Goal: Task Accomplishment & Management: Use online tool/utility

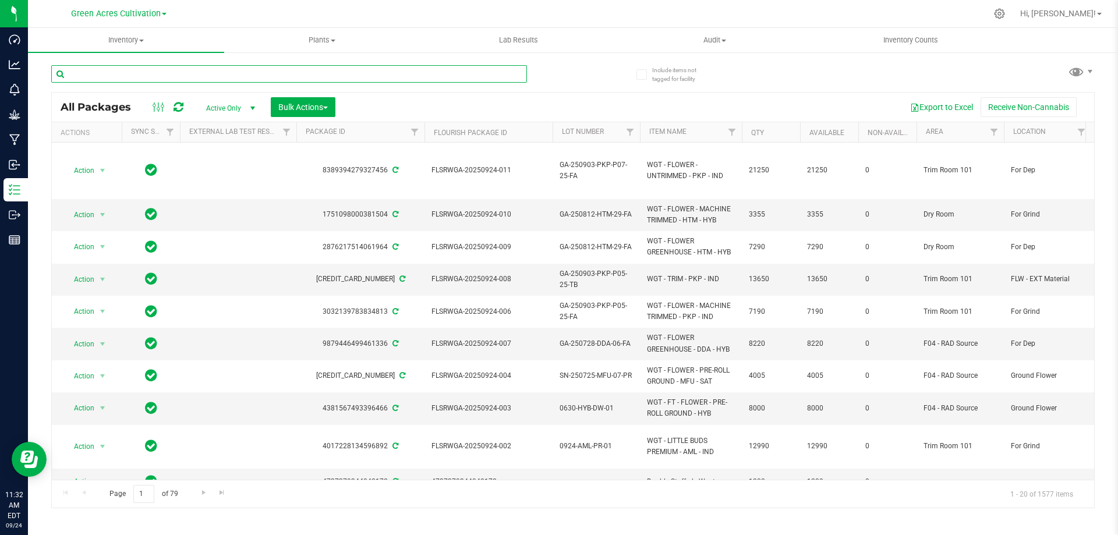
click at [181, 73] on input "text" at bounding box center [289, 73] width 476 height 17
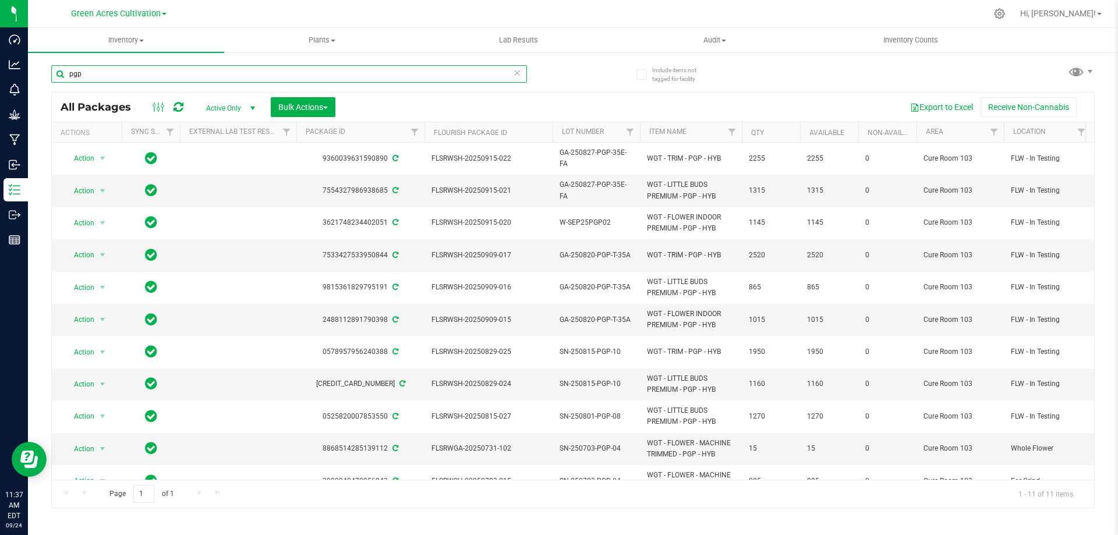
drag, startPoint x: 88, startPoint y: 79, endPoint x: 48, endPoint y: 89, distance: 40.7
click at [48, 88] on div "Include items not tagged for facility pgp All Packages Active Only Active Only …" at bounding box center [573, 228] width 1090 height 355
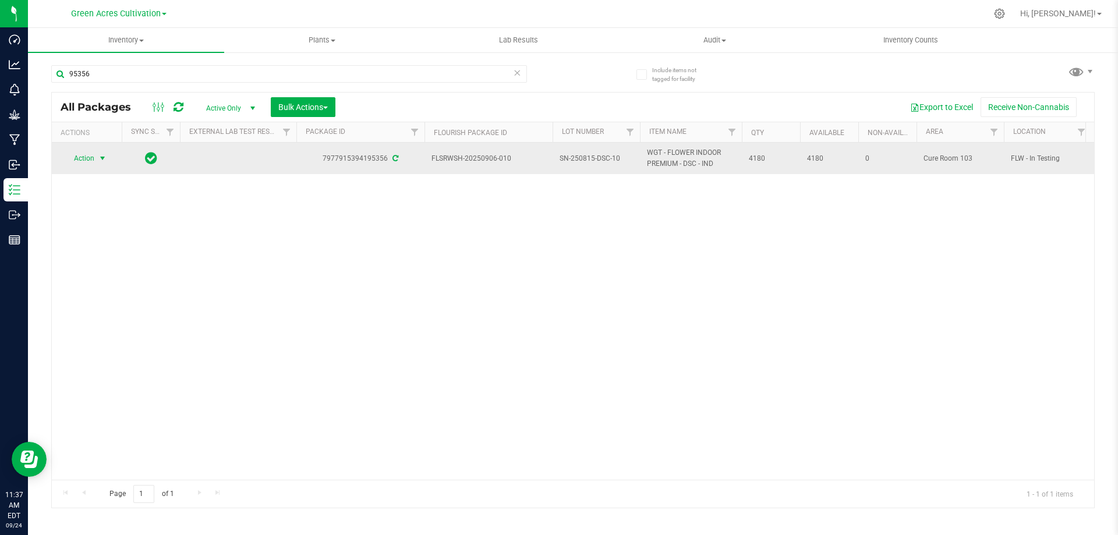
click at [83, 154] on span "Action" at bounding box center [78, 158] width 31 height 16
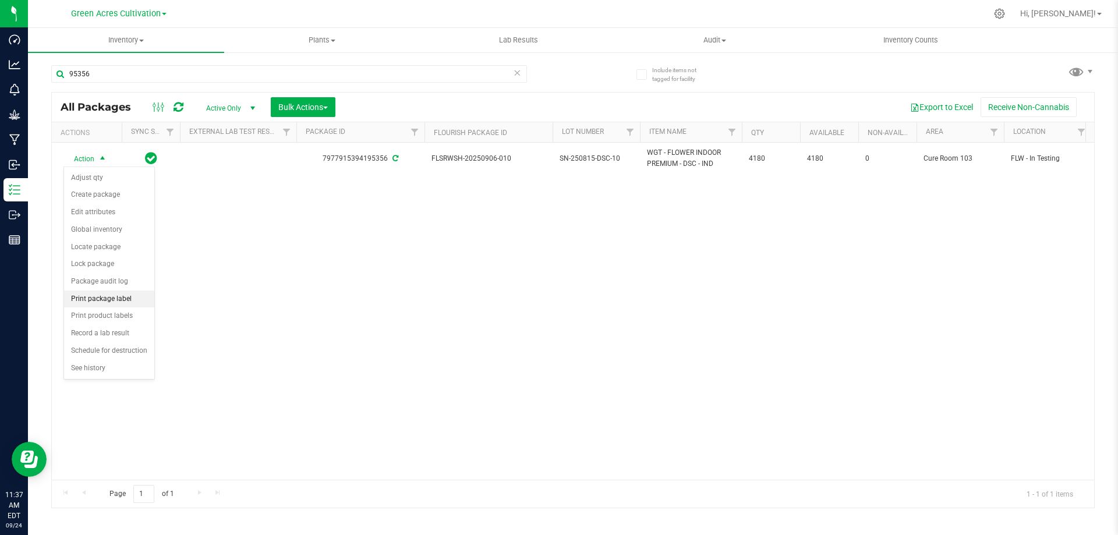
click at [125, 296] on li "Print package label" at bounding box center [109, 299] width 90 height 17
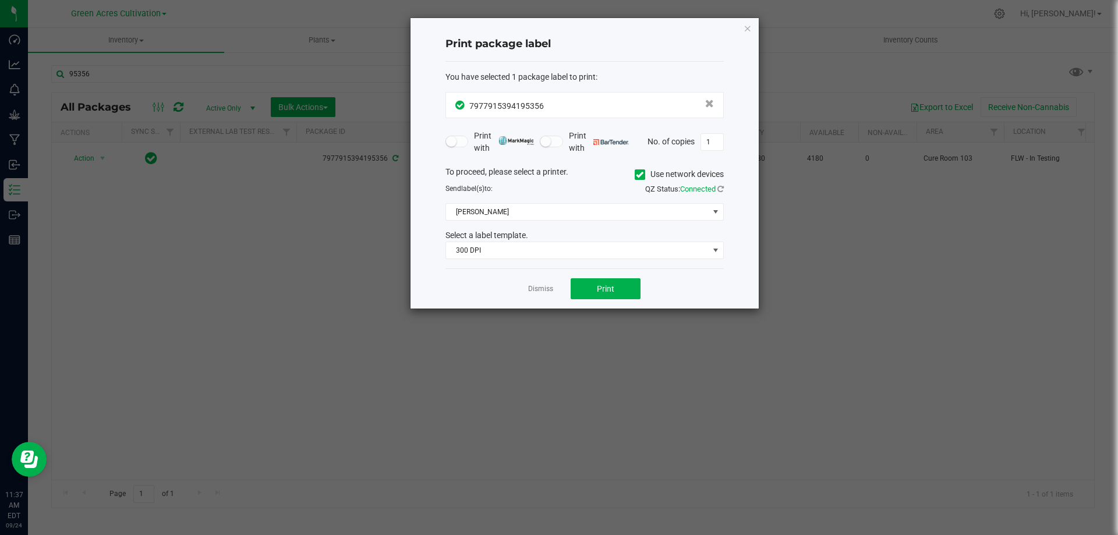
drag, startPoint x: 637, startPoint y: 172, endPoint x: 596, endPoint y: 224, distance: 65.5
click at [636, 175] on icon at bounding box center [640, 175] width 8 height 0
click at [0, 0] on input "Use network devices" at bounding box center [0, 0] width 0 height 0
click at [544, 212] on span at bounding box center [577, 212] width 263 height 16
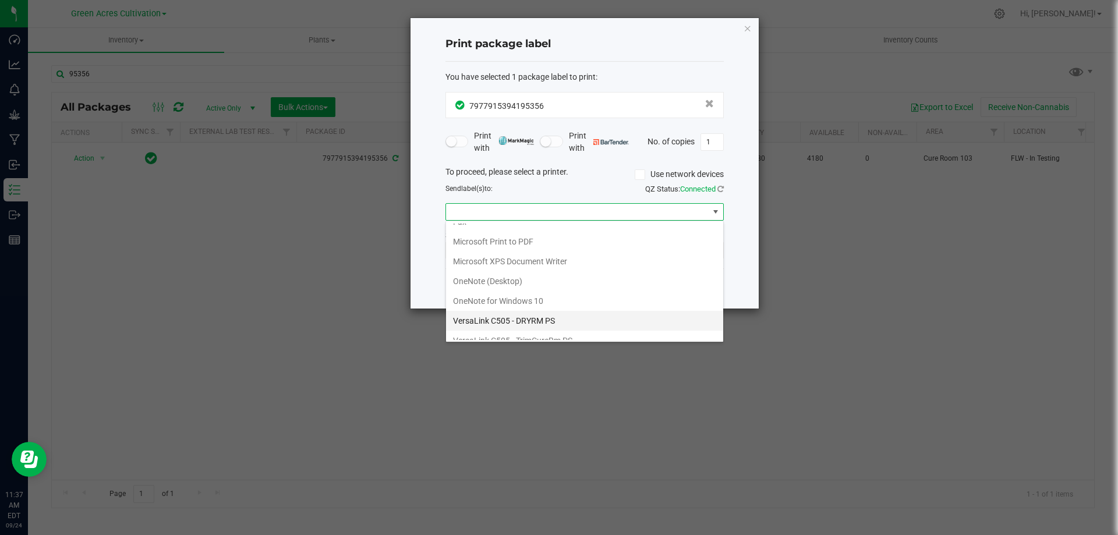
scroll to position [62, 0]
click at [509, 322] on ZPL "ZDesigner ZD420-203dpi ZPL" at bounding box center [584, 330] width 277 height 20
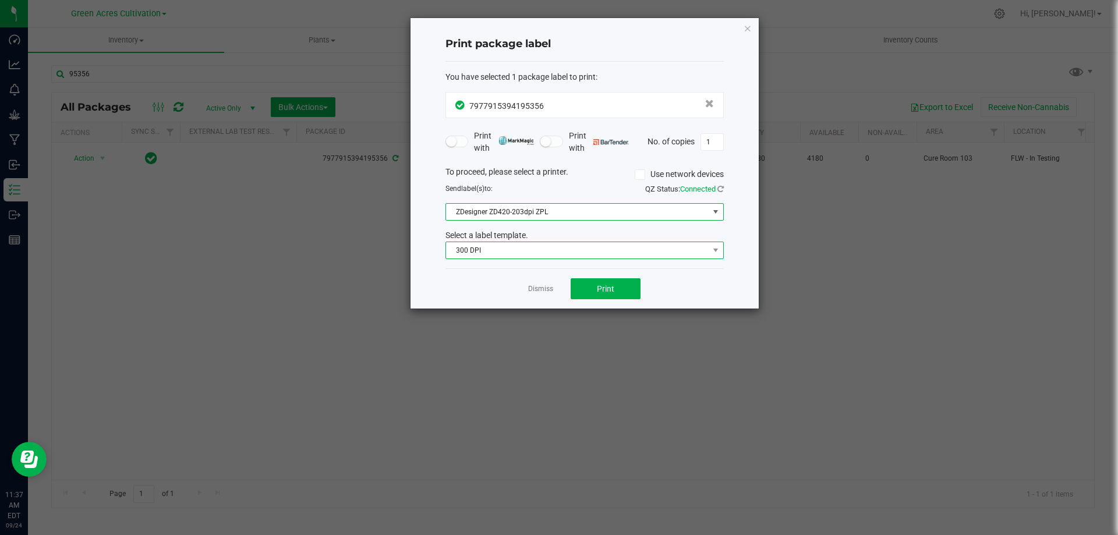
click at [523, 252] on span "300 DPI" at bounding box center [577, 250] width 263 height 16
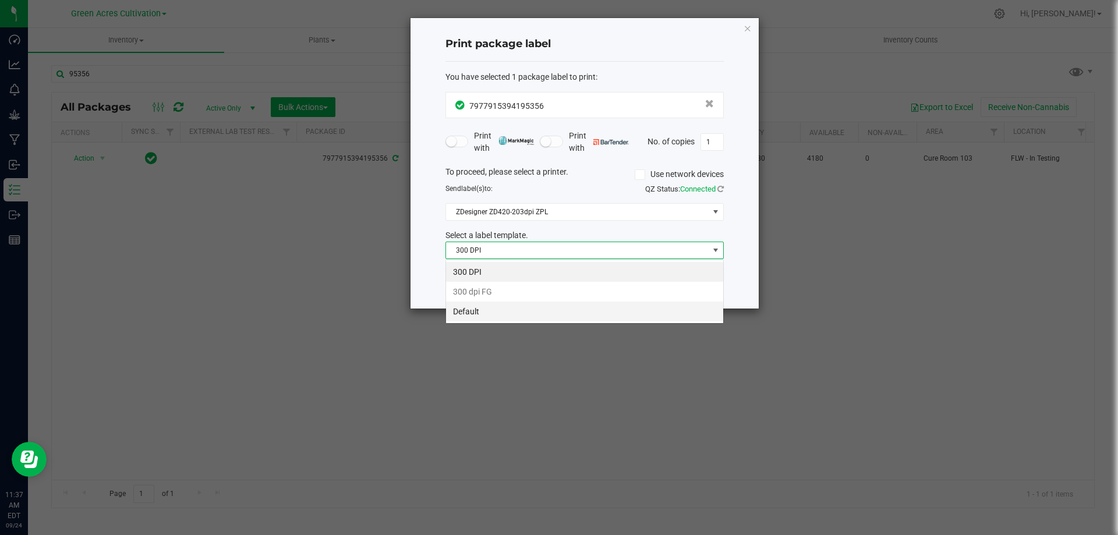
scroll to position [17, 278]
click at [510, 316] on li "Default" at bounding box center [584, 312] width 277 height 20
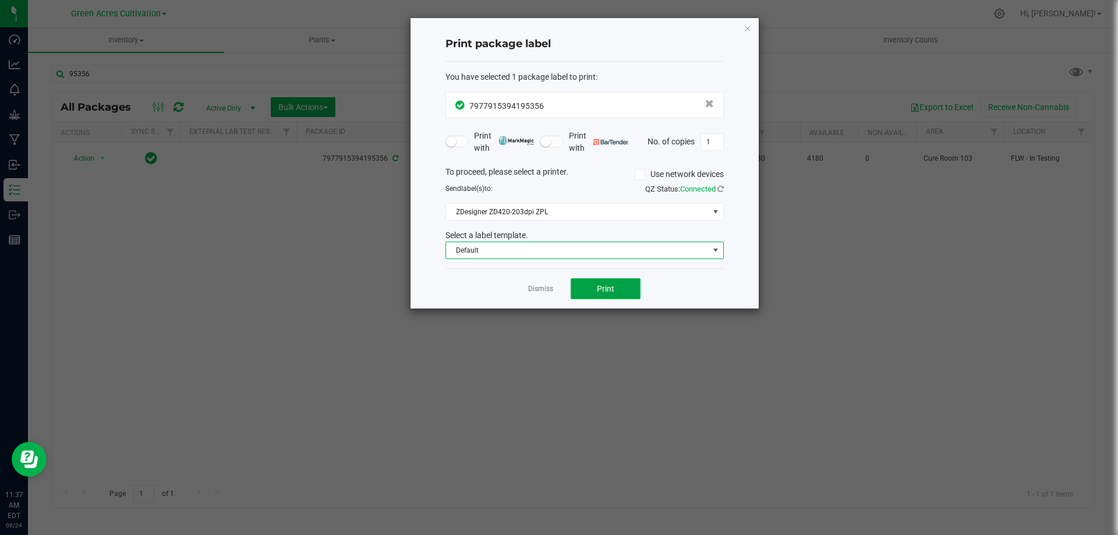
click at [611, 282] on button "Print" at bounding box center [606, 288] width 70 height 21
click at [746, 27] on icon "button" at bounding box center [748, 28] width 8 height 14
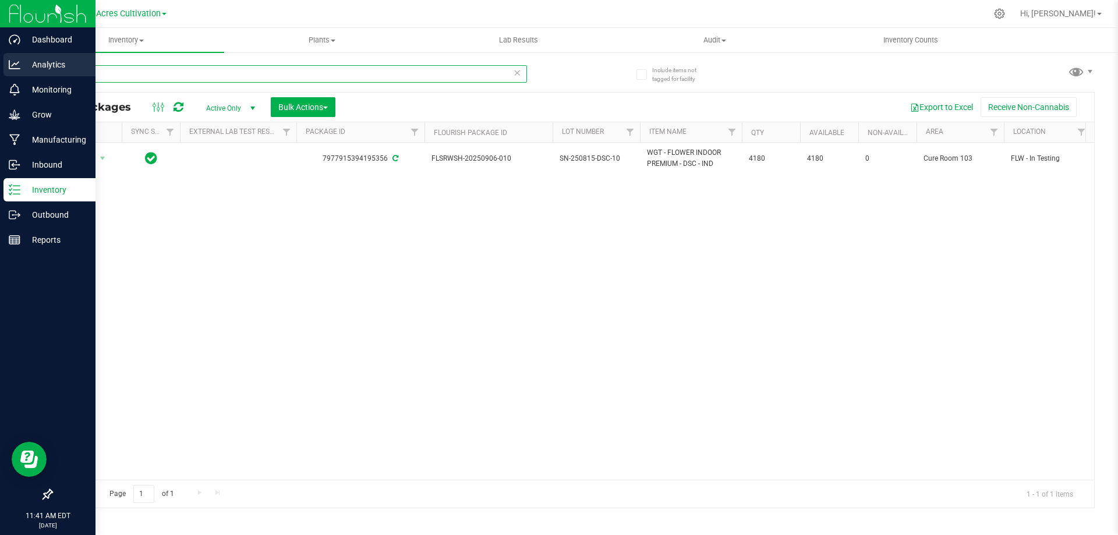
drag, startPoint x: 126, startPoint y: 80, endPoint x: 0, endPoint y: 76, distance: 125.8
click at [0, 76] on div "Dashboard Analytics Monitoring Grow Manufacturing Inbound Inventory Outbound Re…" at bounding box center [559, 267] width 1118 height 535
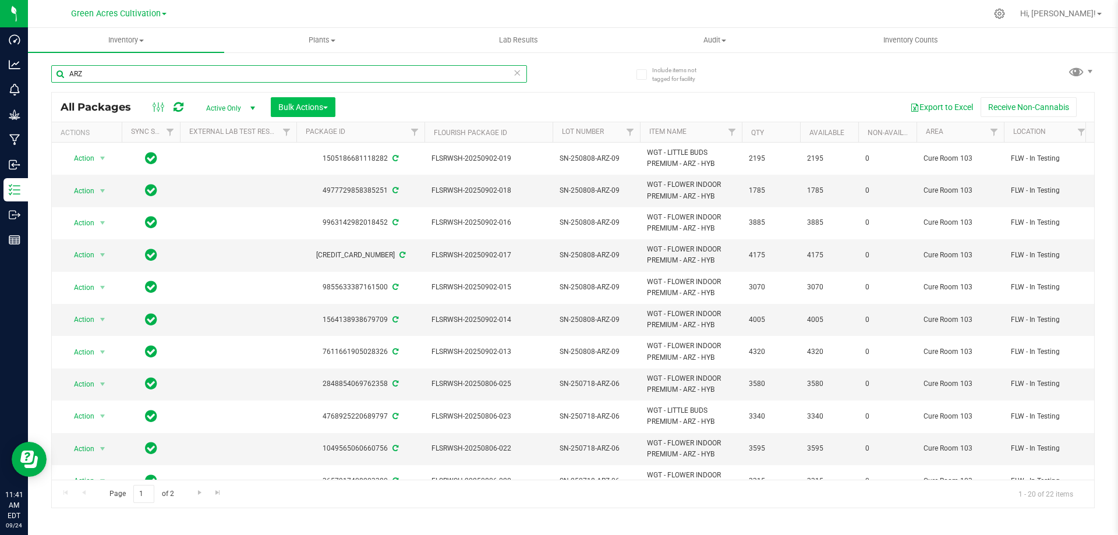
type input "ARZ"
click at [334, 102] on button "Bulk Actions" at bounding box center [303, 107] width 65 height 20
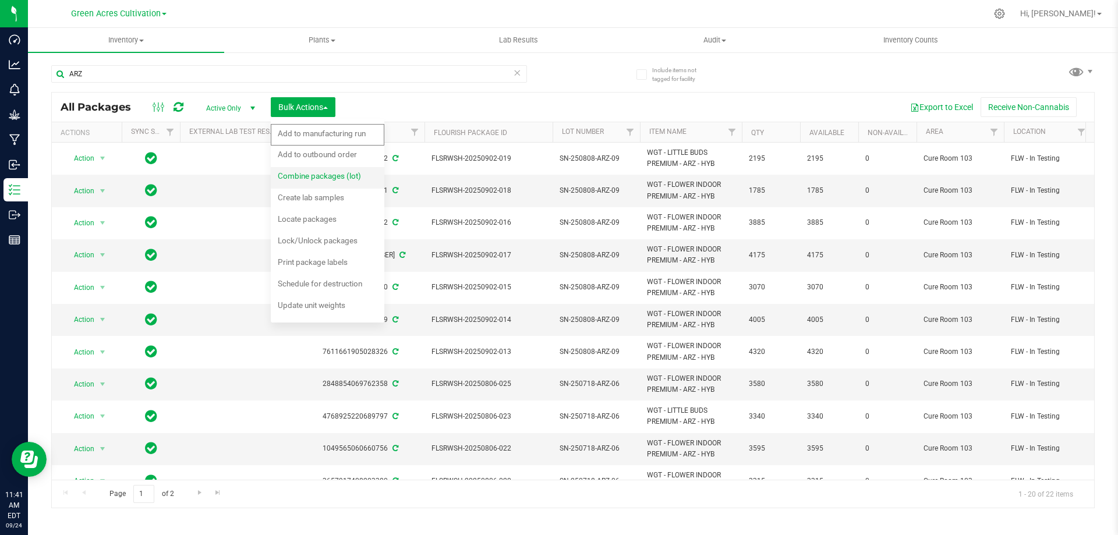
click at [311, 176] on span "Combine packages (lot)" at bounding box center [319, 175] width 83 height 9
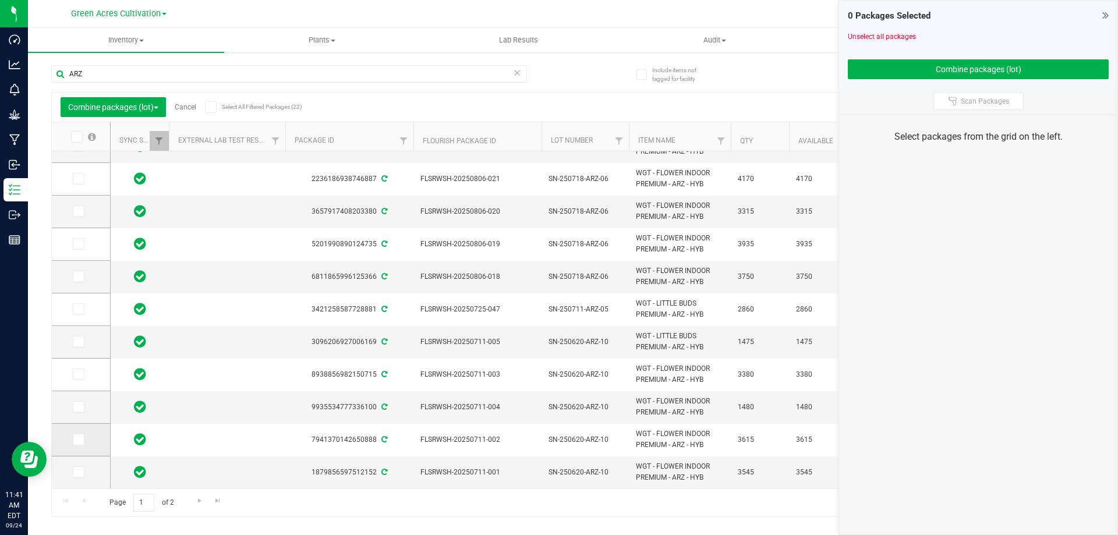
click at [79, 440] on icon at bounding box center [78, 440] width 8 height 0
click at [0, 0] on input "checkbox" at bounding box center [0, 0] width 0 height 0
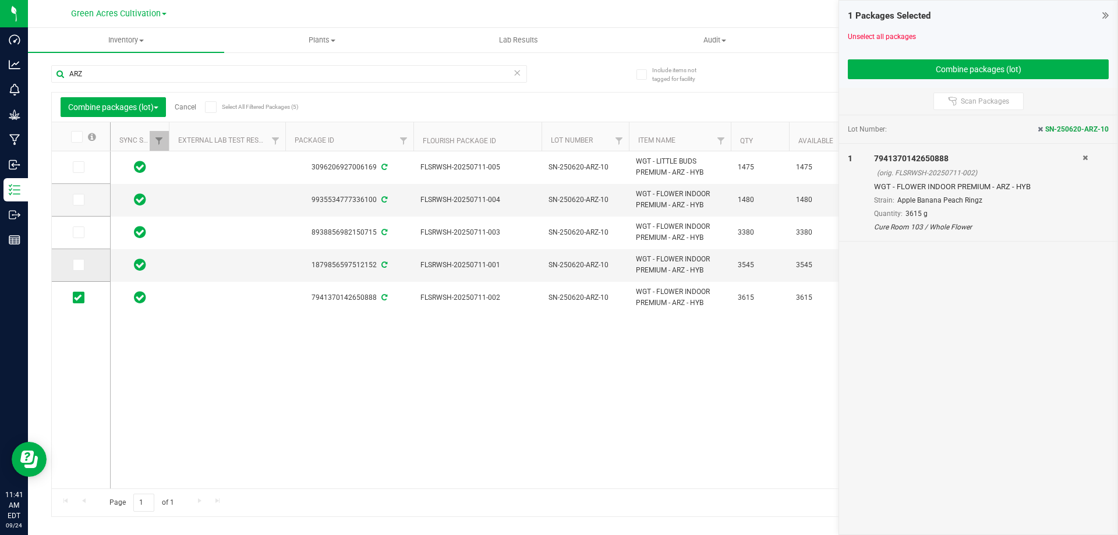
click at [76, 265] on icon at bounding box center [78, 265] width 8 height 0
click at [0, 0] on input "checkbox" at bounding box center [0, 0] width 0 height 0
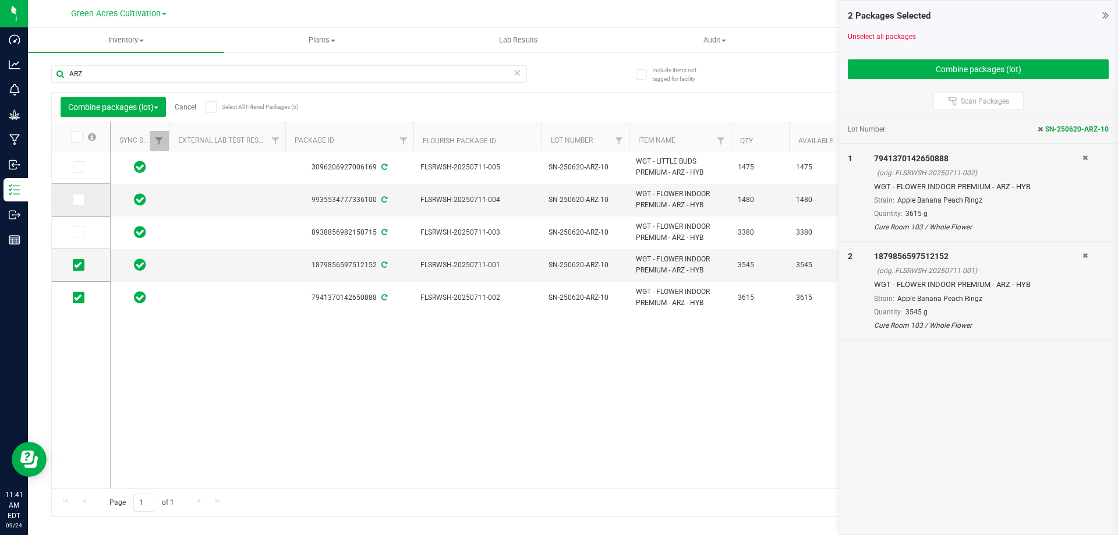
click at [75, 200] on icon at bounding box center [78, 200] width 8 height 0
click at [0, 0] on input "checkbox" at bounding box center [0, 0] width 0 height 0
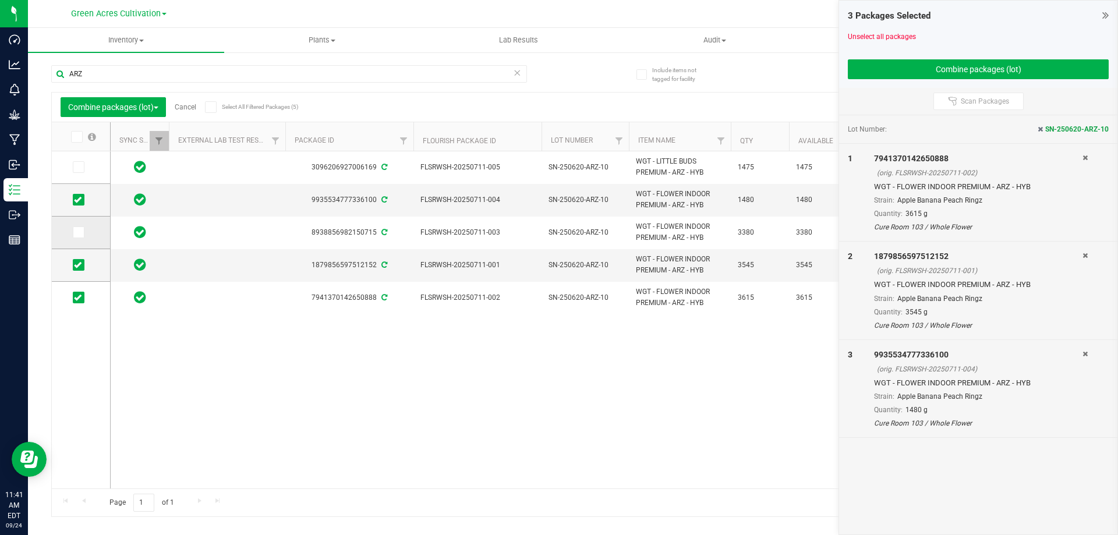
click at [79, 232] on icon at bounding box center [78, 232] width 8 height 0
click at [0, 0] on input "checkbox" at bounding box center [0, 0] width 0 height 0
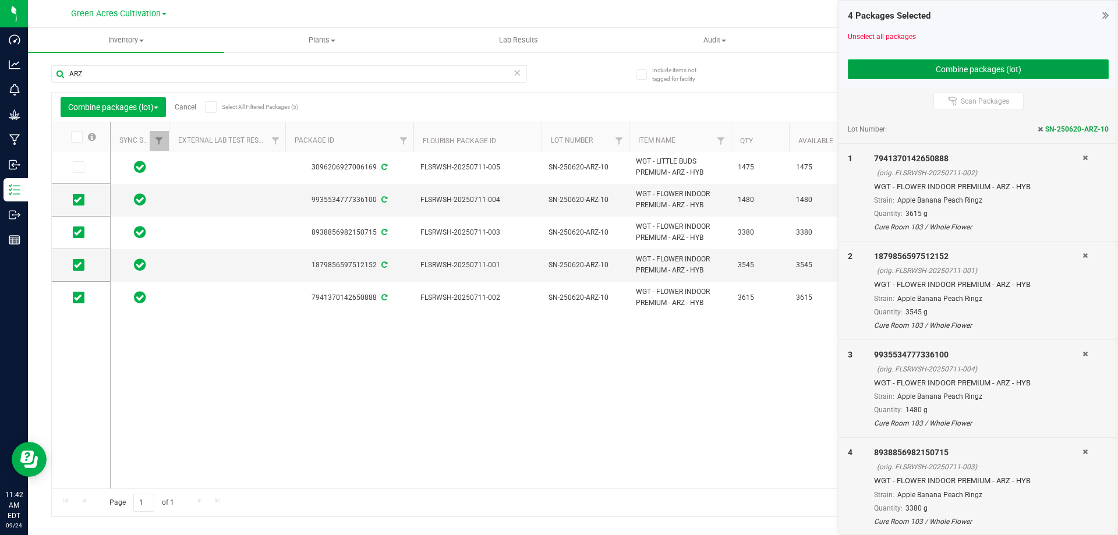
click at [949, 62] on button "Combine packages (lot)" at bounding box center [978, 69] width 261 height 20
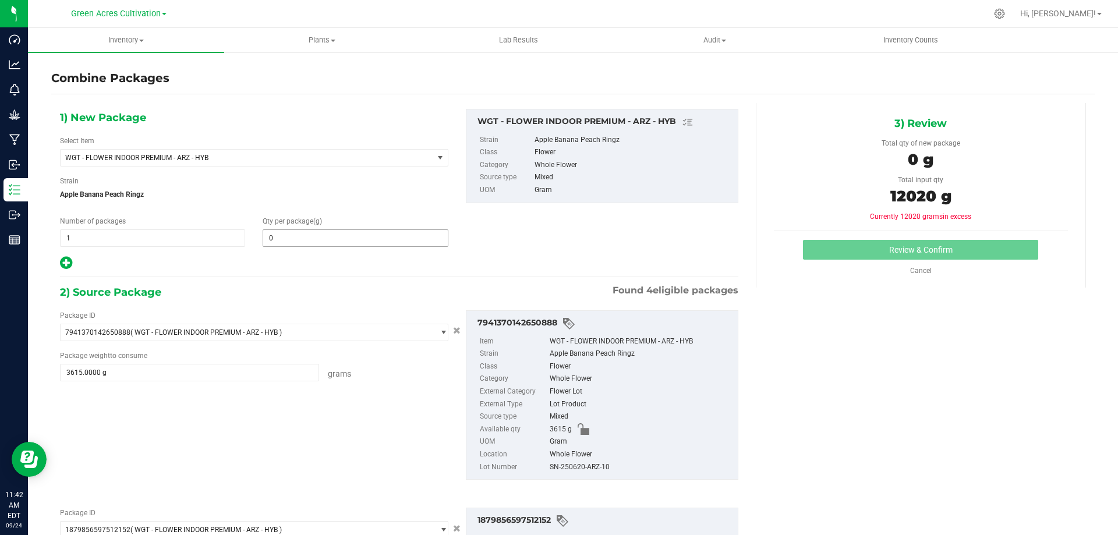
click at [411, 229] on span "0 0" at bounding box center [355, 237] width 185 height 17
click at [406, 237] on span at bounding box center [355, 237] width 185 height 17
type input "12020"
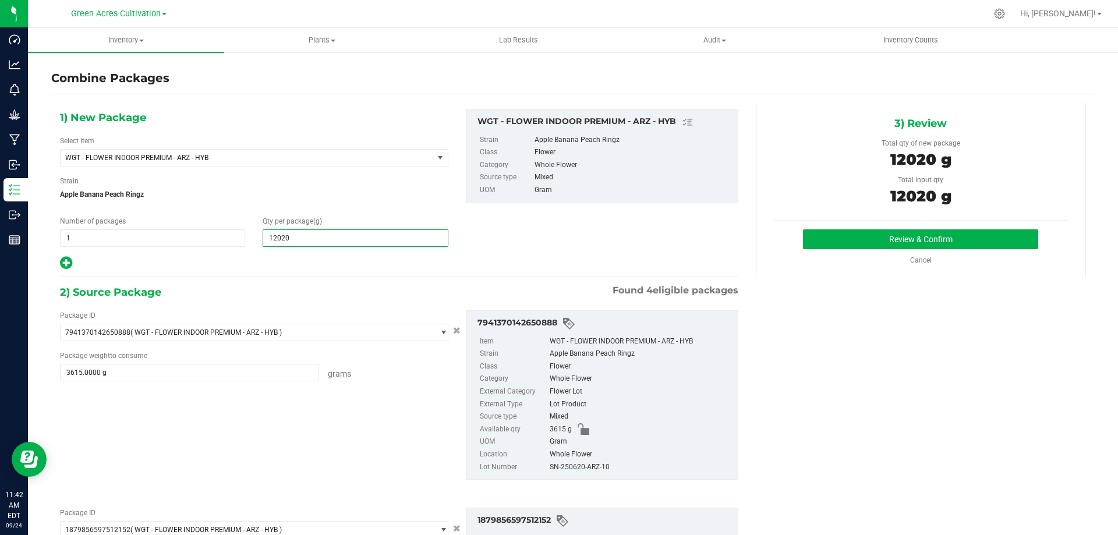
type input "12,020"
click at [562, 467] on div "SN-250620-ARZ-10" at bounding box center [641, 467] width 182 height 13
click at [562, 466] on div "SN-250620-ARZ-10" at bounding box center [641, 467] width 182 height 13
copy div "SN-250620-ARZ-10"
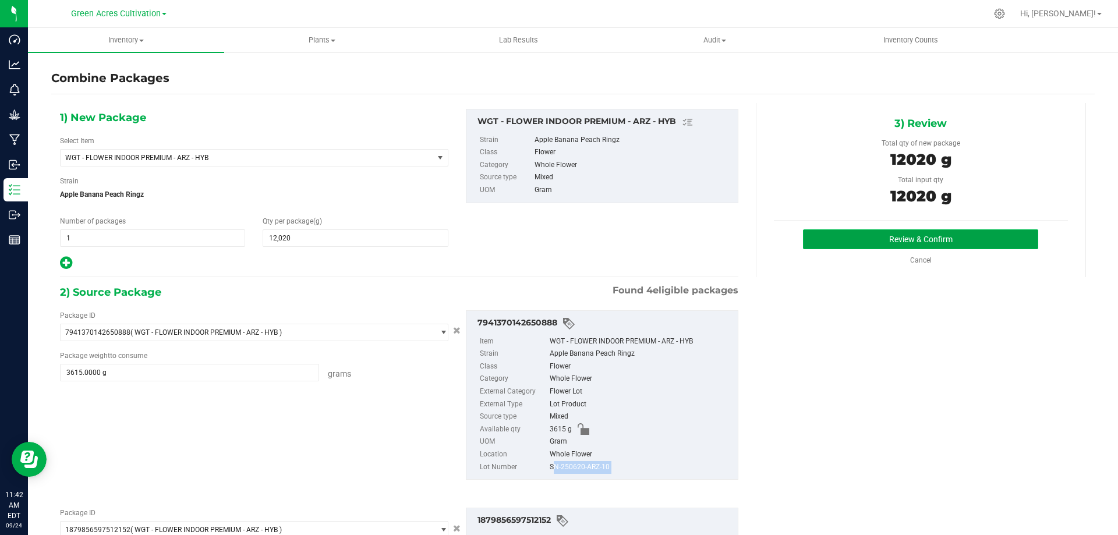
click at [947, 233] on button "Review & Confirm" at bounding box center [920, 239] width 235 height 20
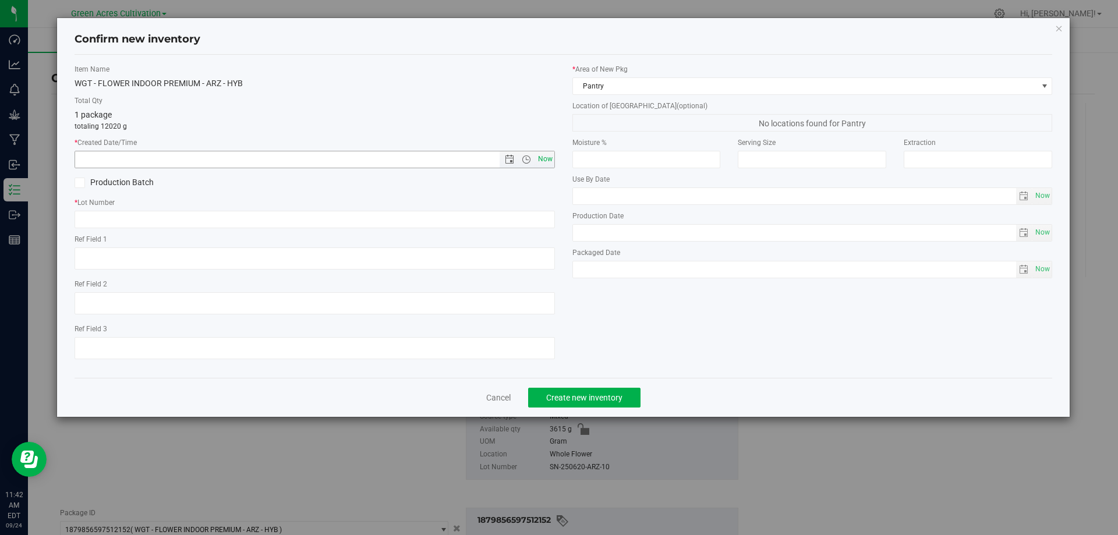
click at [541, 157] on span "Now" at bounding box center [545, 159] width 20 height 17
type input "[DATE] 11:42 AM"
click at [305, 215] on input "text" at bounding box center [315, 219] width 480 height 17
paste input "SN-250620-ARZ-10"
type input "SN-250620-ARZ-10"
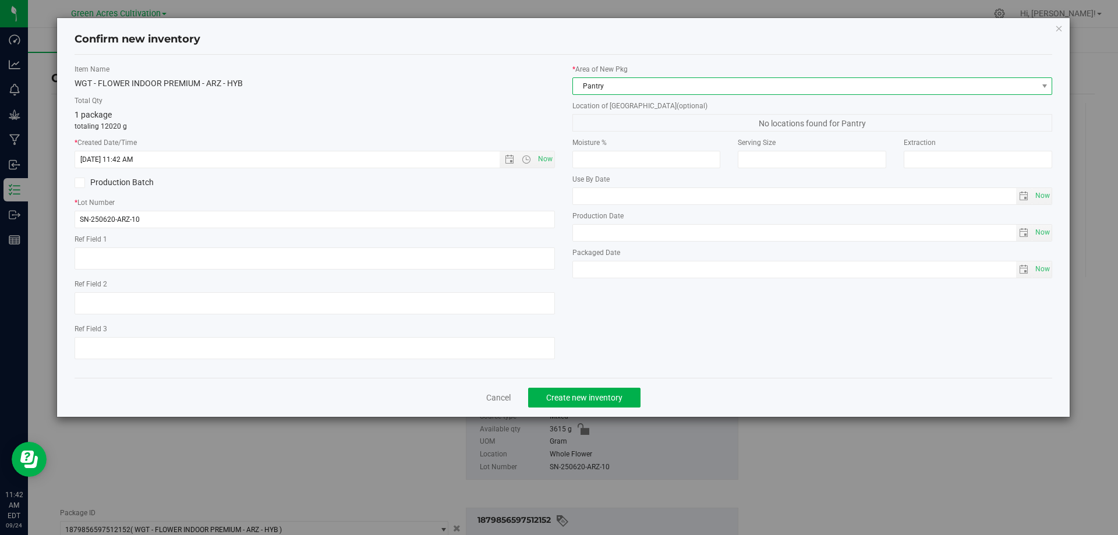
click at [731, 86] on span "Pantry" at bounding box center [805, 86] width 465 height 16
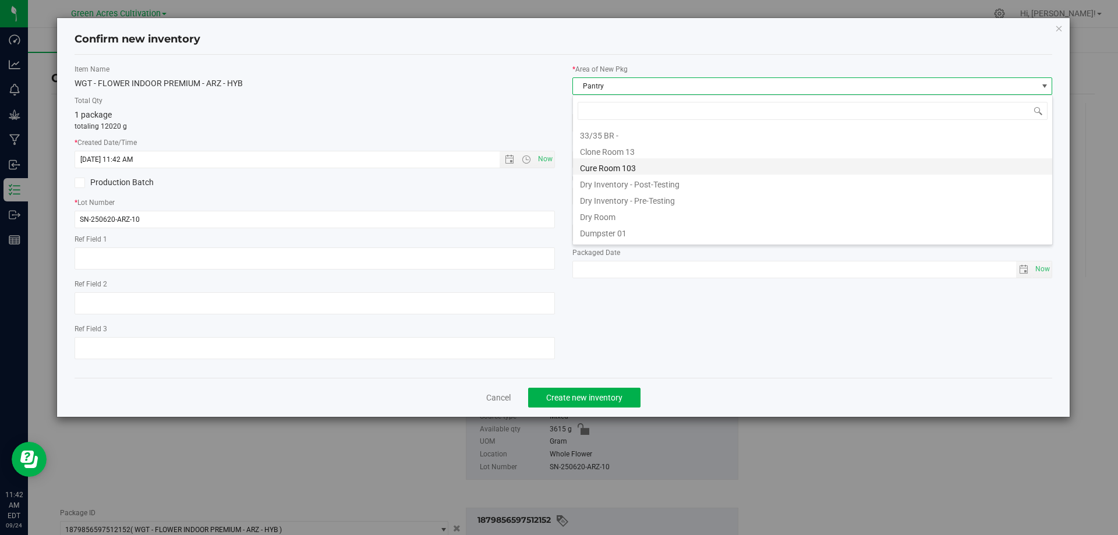
click at [620, 167] on li "Cure Room 103" at bounding box center [812, 166] width 479 height 16
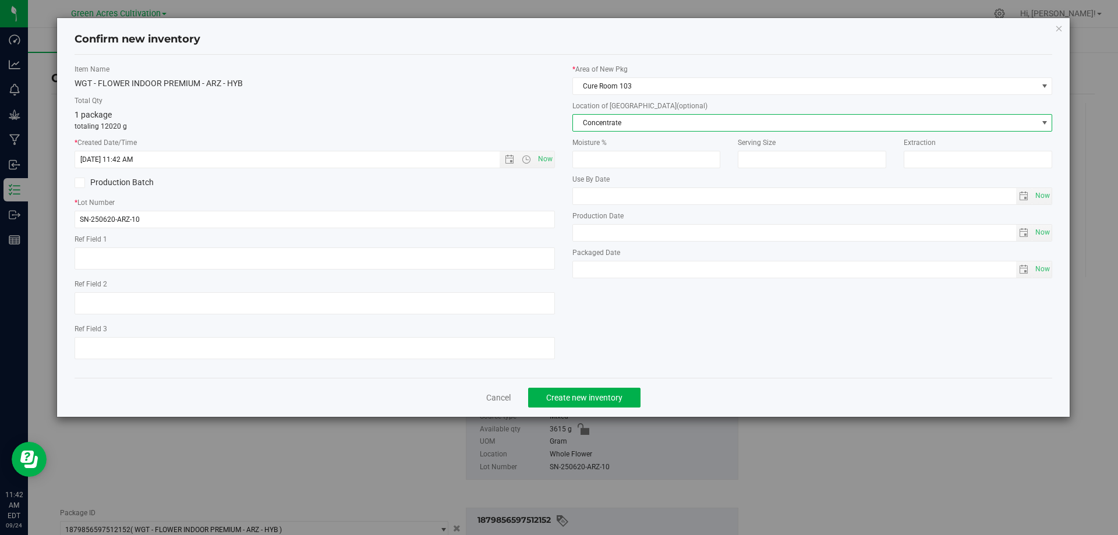
click at [647, 124] on span "Concentrate" at bounding box center [805, 123] width 465 height 16
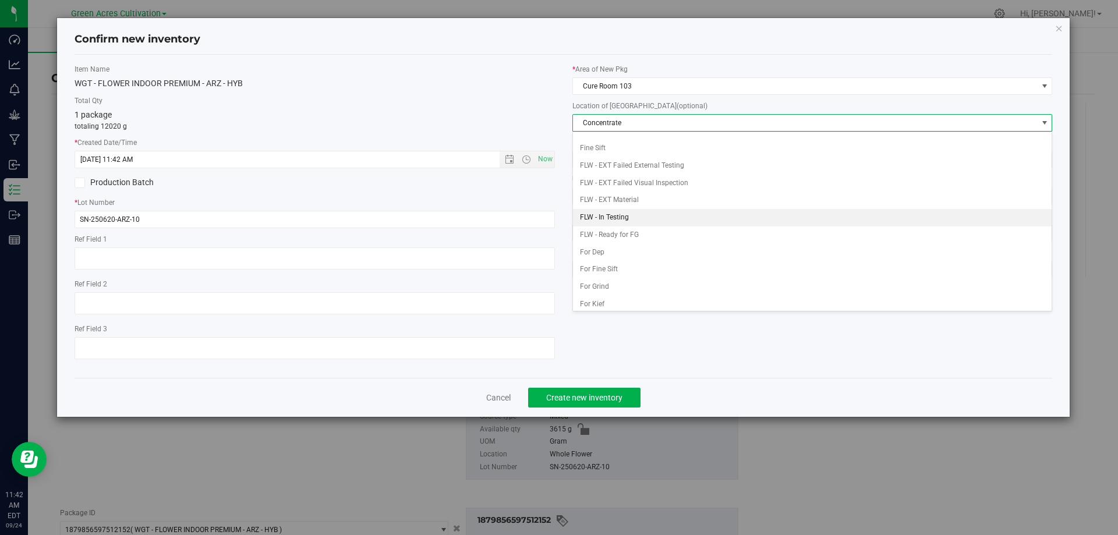
scroll to position [58, 0]
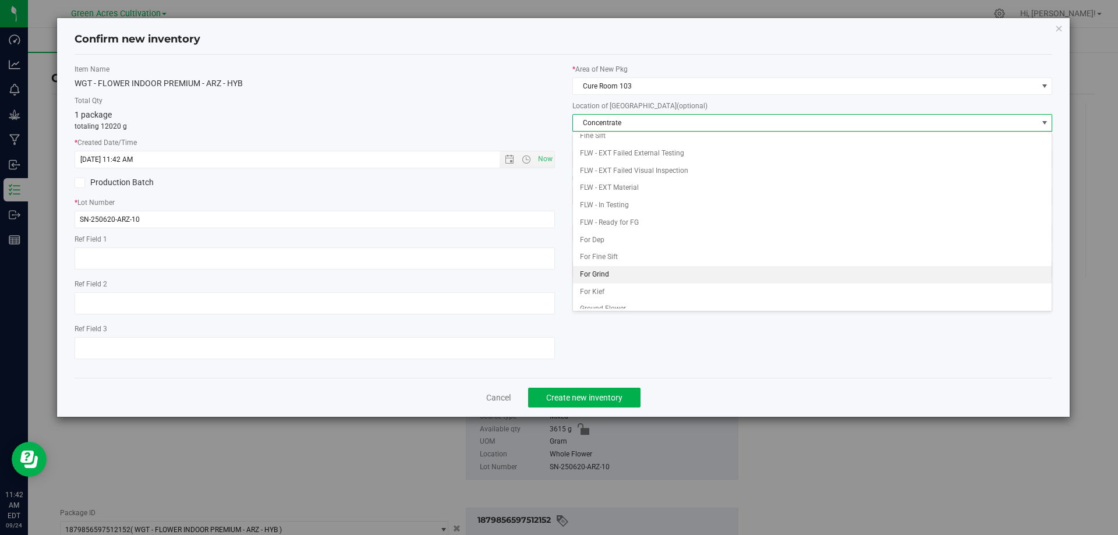
click at [631, 268] on li "For Grind" at bounding box center [812, 274] width 479 height 17
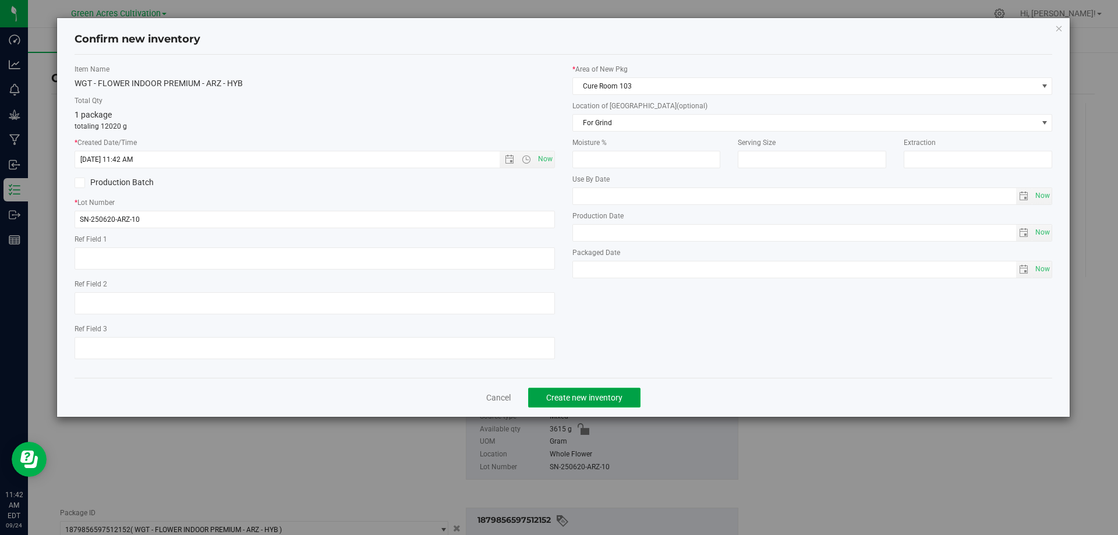
click at [605, 399] on span "Create new inventory" at bounding box center [584, 397] width 76 height 9
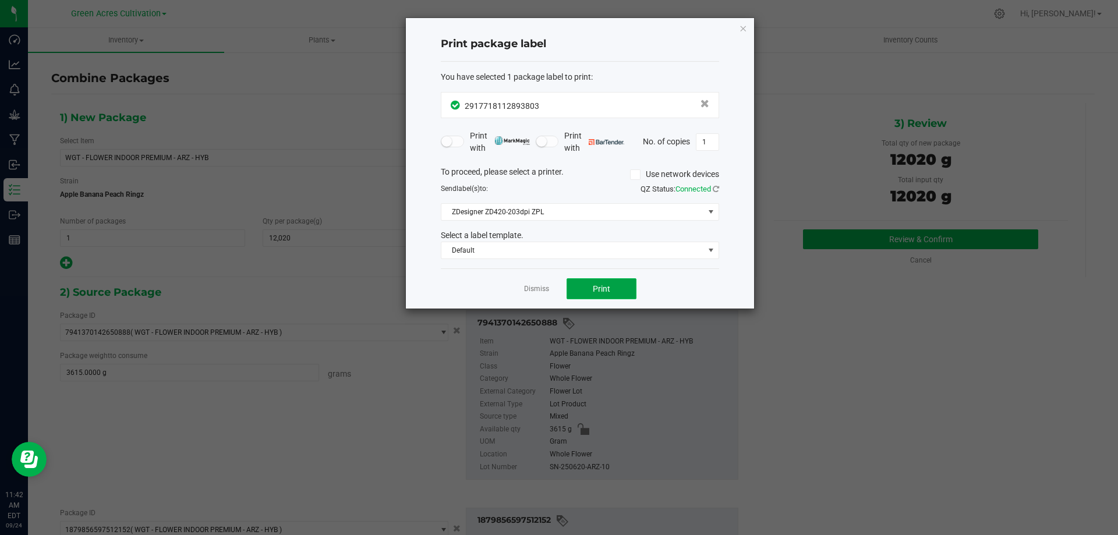
click at [591, 289] on button "Print" at bounding box center [602, 288] width 70 height 21
click at [742, 28] on icon "button" at bounding box center [743, 28] width 8 height 14
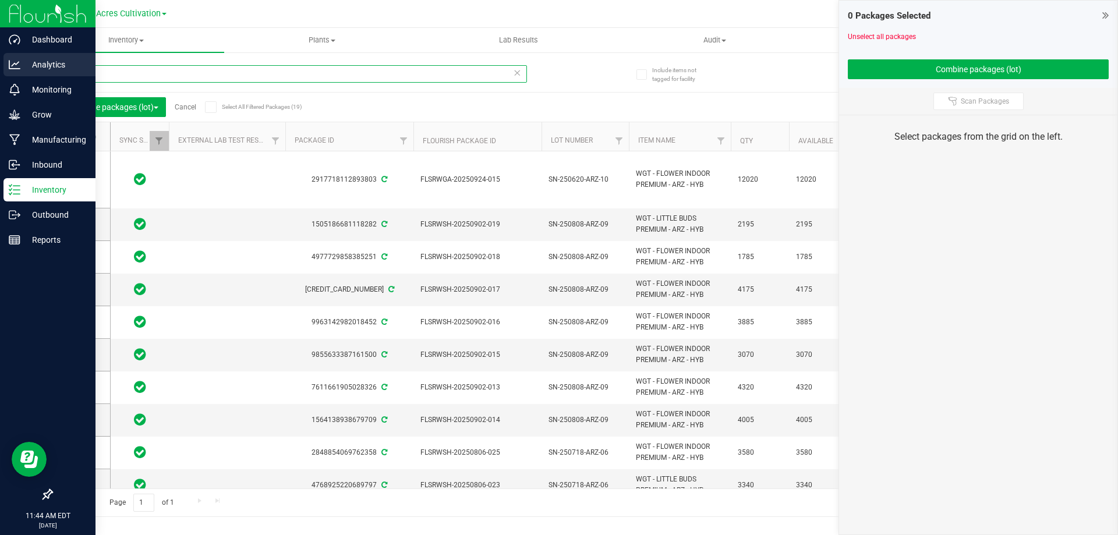
drag, startPoint x: 114, startPoint y: 76, endPoint x: 16, endPoint y: 69, distance: 98.1
click at [17, 66] on div "Dashboard Analytics Monitoring Grow Manufacturing Inbound Inventory Outbound Re…" at bounding box center [559, 267] width 1118 height 535
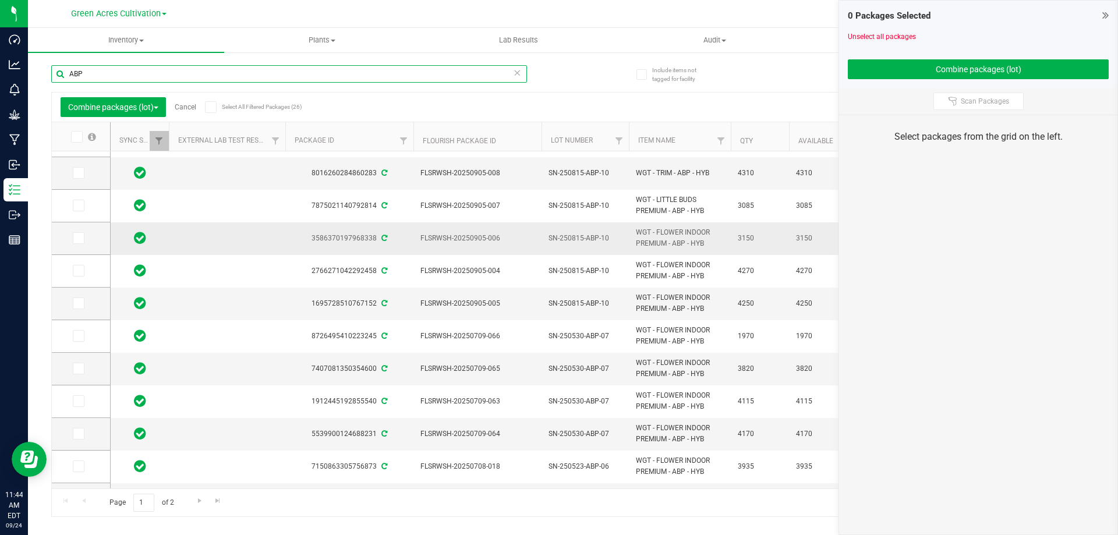
scroll to position [58, 0]
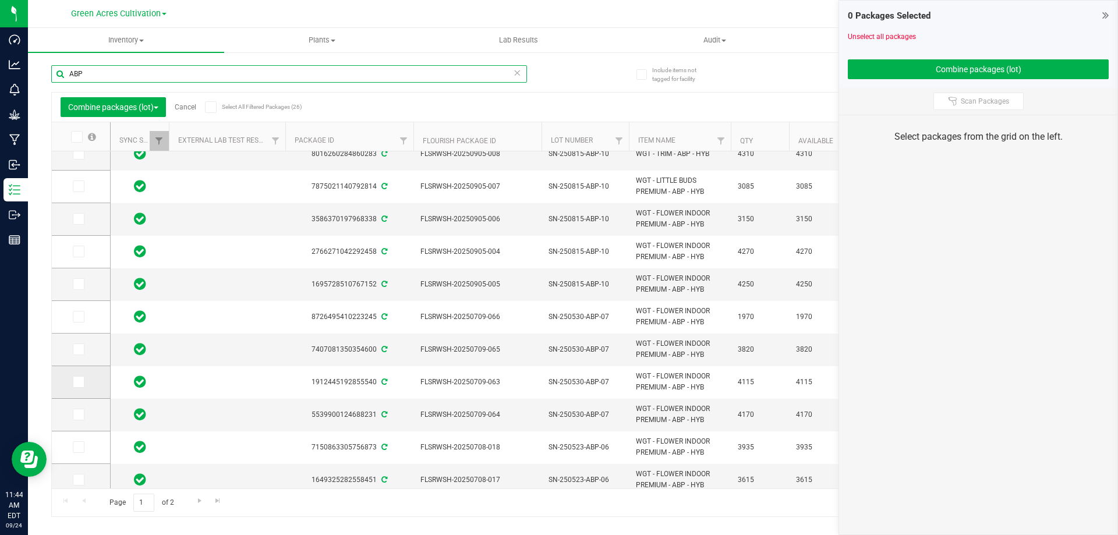
type input "ABP"
click at [79, 382] on icon at bounding box center [78, 382] width 8 height 0
click at [0, 0] on input "checkbox" at bounding box center [0, 0] width 0 height 0
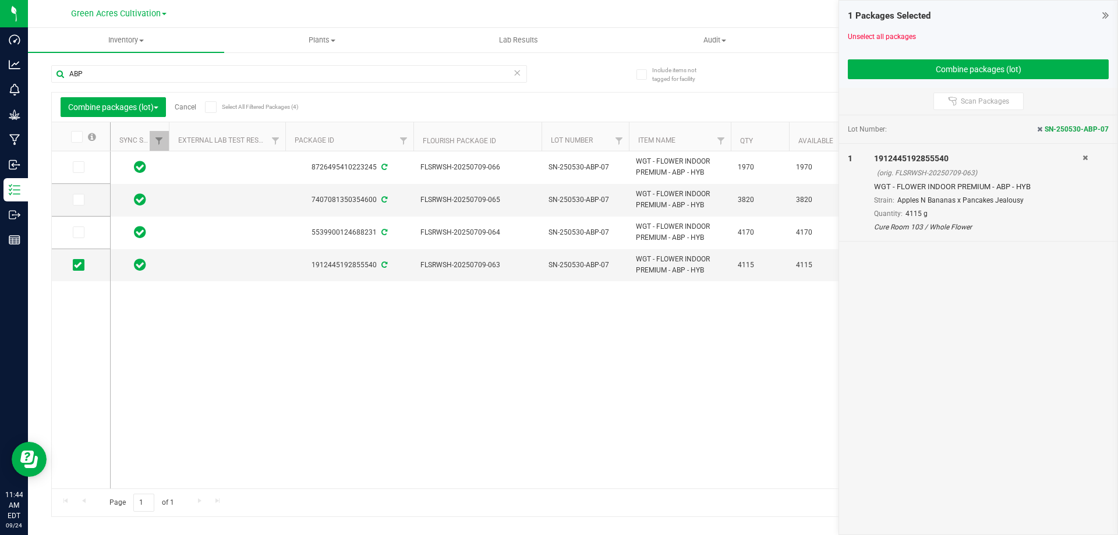
scroll to position [0, 0]
click at [77, 232] on icon at bounding box center [78, 232] width 8 height 0
click at [0, 0] on input "checkbox" at bounding box center [0, 0] width 0 height 0
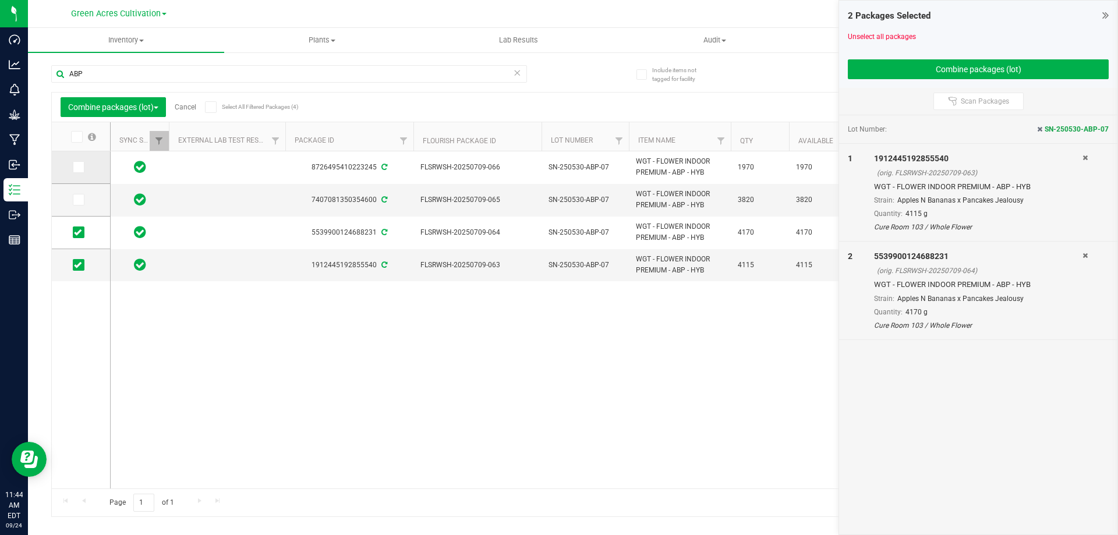
click at [74, 167] on icon at bounding box center [78, 167] width 8 height 0
click at [0, 0] on input "checkbox" at bounding box center [0, 0] width 0 height 0
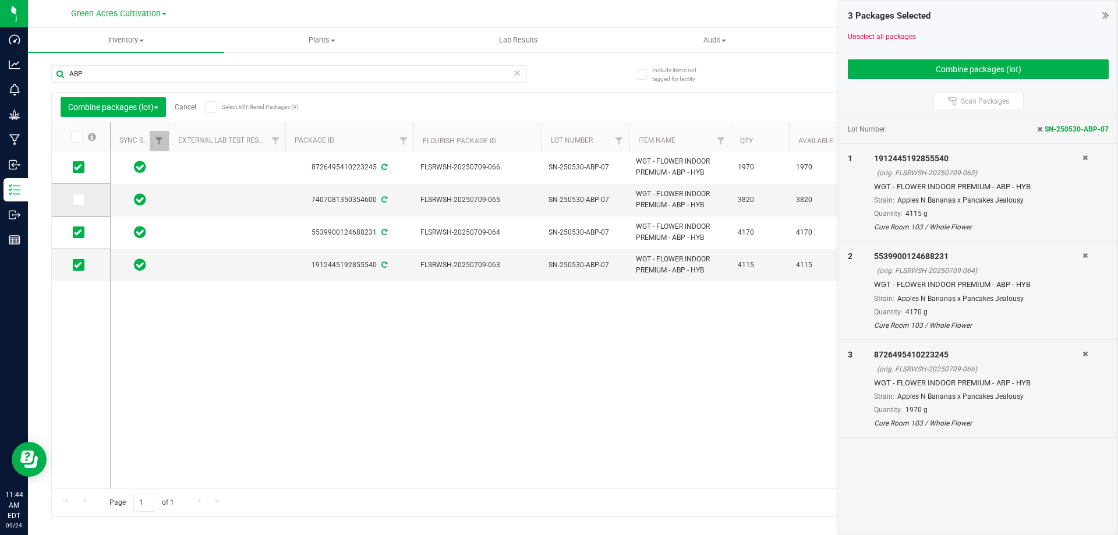
click at [77, 200] on icon at bounding box center [78, 200] width 8 height 0
click at [0, 0] on input "checkbox" at bounding box center [0, 0] width 0 height 0
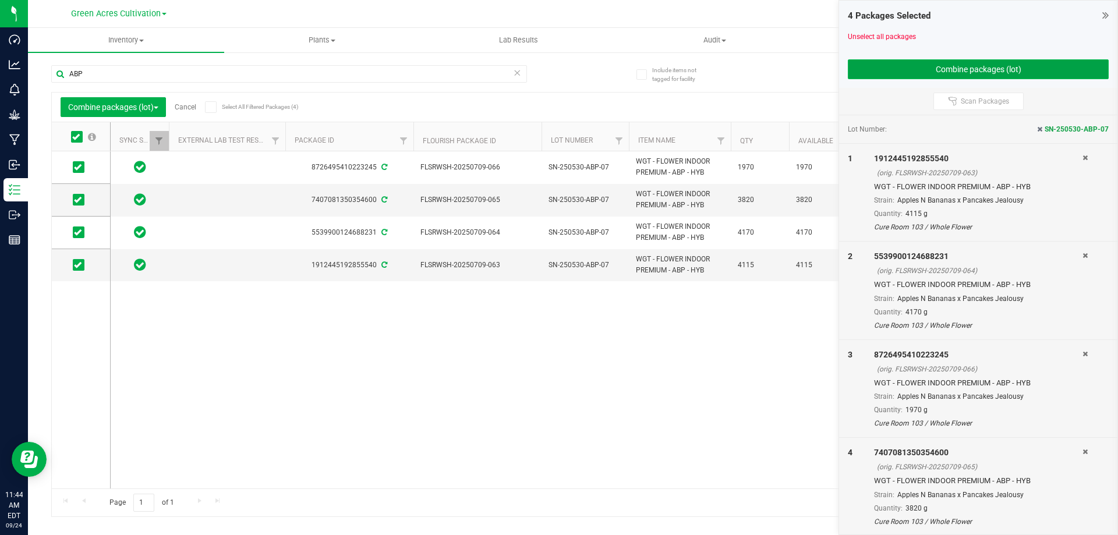
click at [912, 64] on button "Combine packages (lot)" at bounding box center [978, 69] width 261 height 20
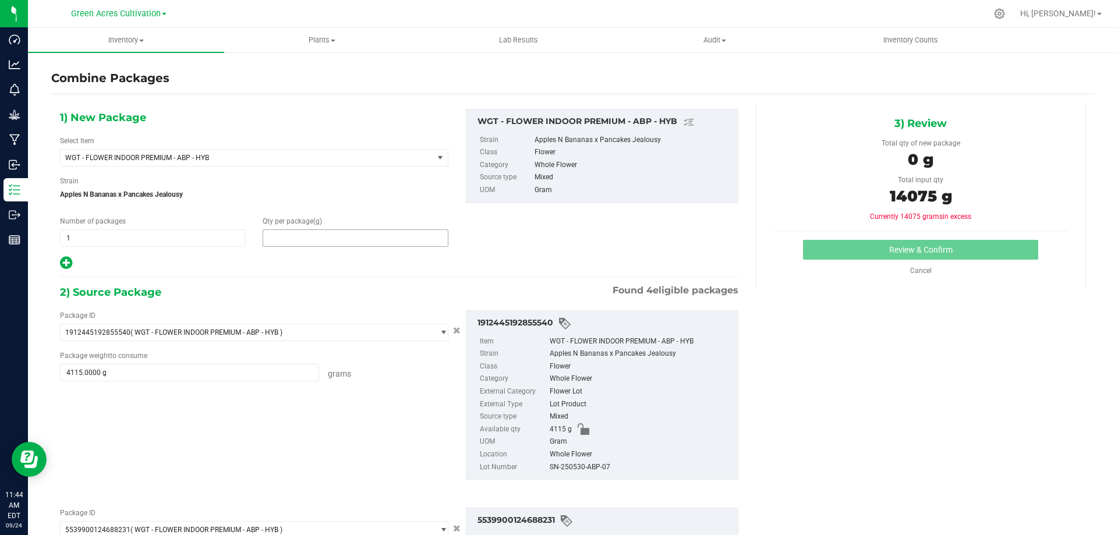
click at [427, 234] on span at bounding box center [355, 237] width 185 height 17
type input "14075"
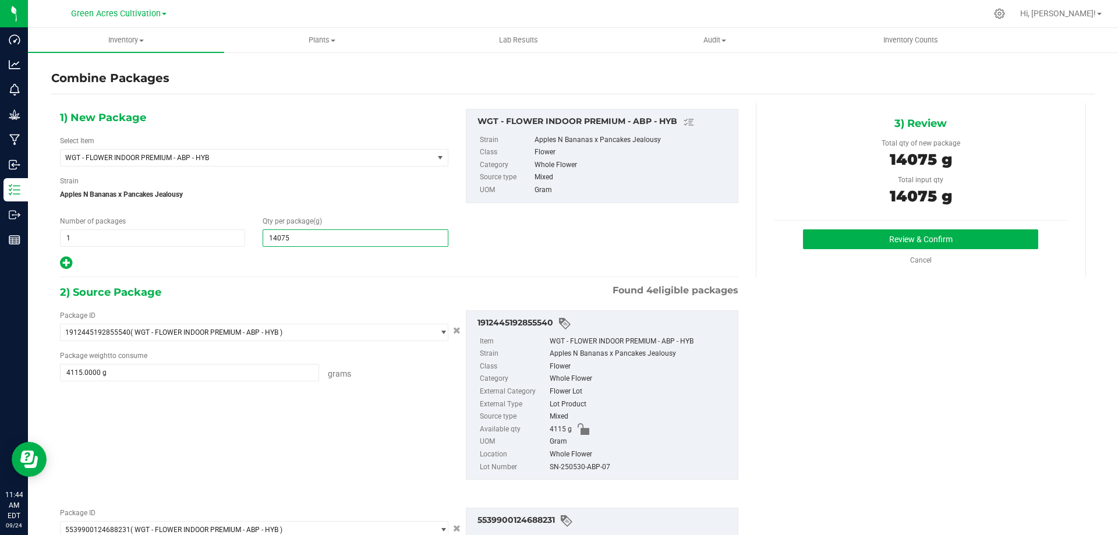
type input "14,075"
click at [574, 468] on div "SN-250530-ABP-07" at bounding box center [641, 467] width 182 height 13
copy div "SN-250530-ABP-07"
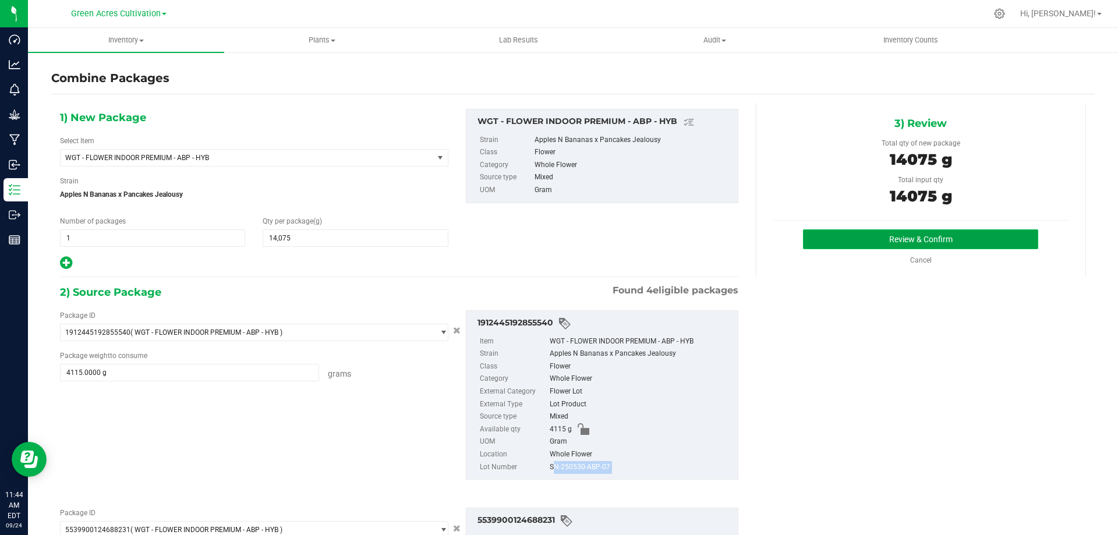
click at [848, 235] on button "Review & Confirm" at bounding box center [920, 239] width 235 height 20
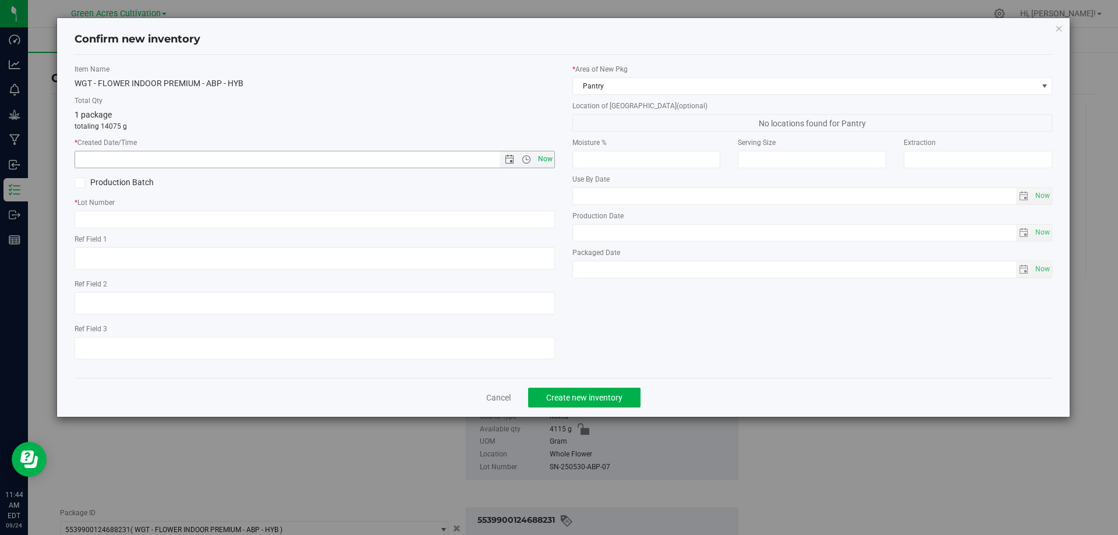
click at [546, 160] on span "Now" at bounding box center [545, 159] width 20 height 17
type input "[DATE] 11:44 AM"
click at [351, 217] on input "text" at bounding box center [315, 219] width 480 height 17
paste input "SN-250530-ABP-07"
type input "SN-250530-ABP-07"
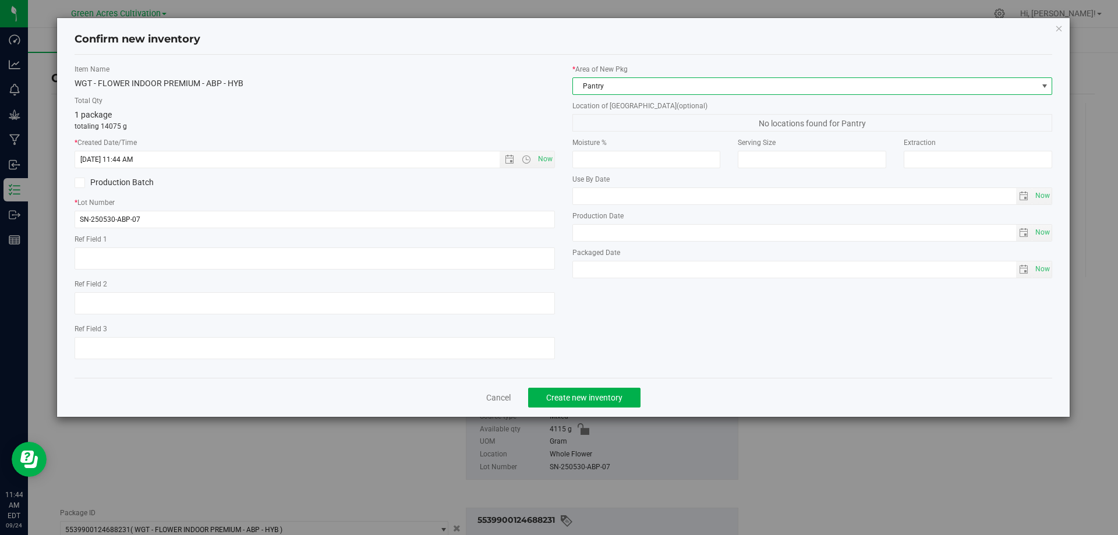
click at [639, 85] on span "Pantry" at bounding box center [805, 86] width 465 height 16
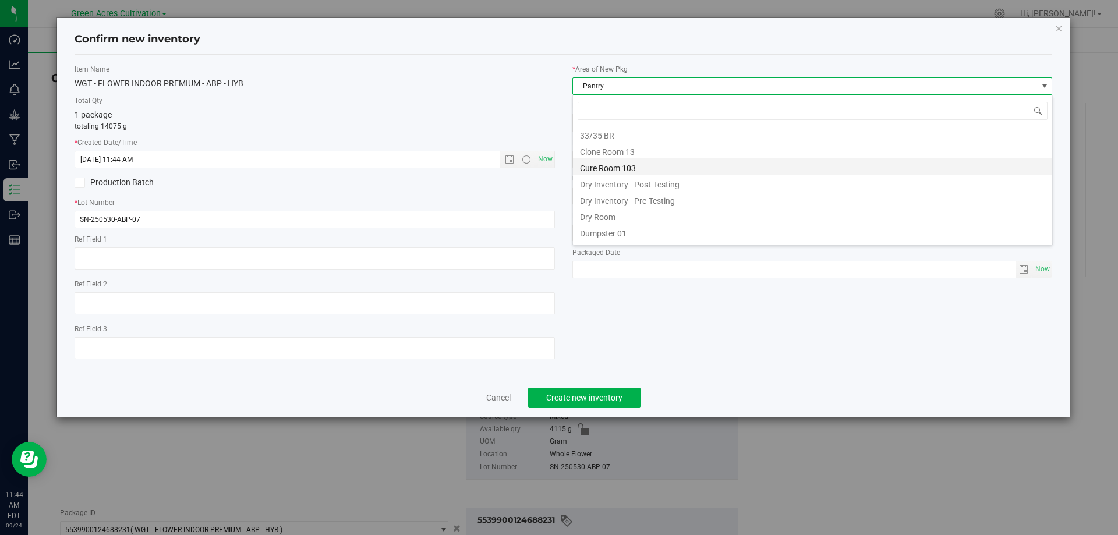
click at [641, 162] on li "Cure Room 103" at bounding box center [812, 166] width 479 height 16
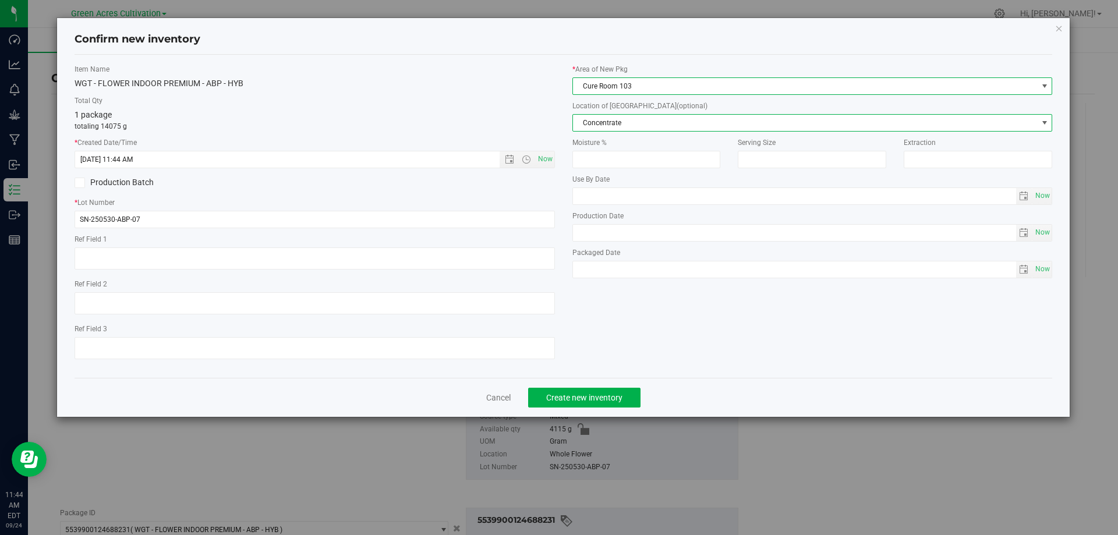
click at [632, 120] on span "Concentrate" at bounding box center [805, 123] width 465 height 16
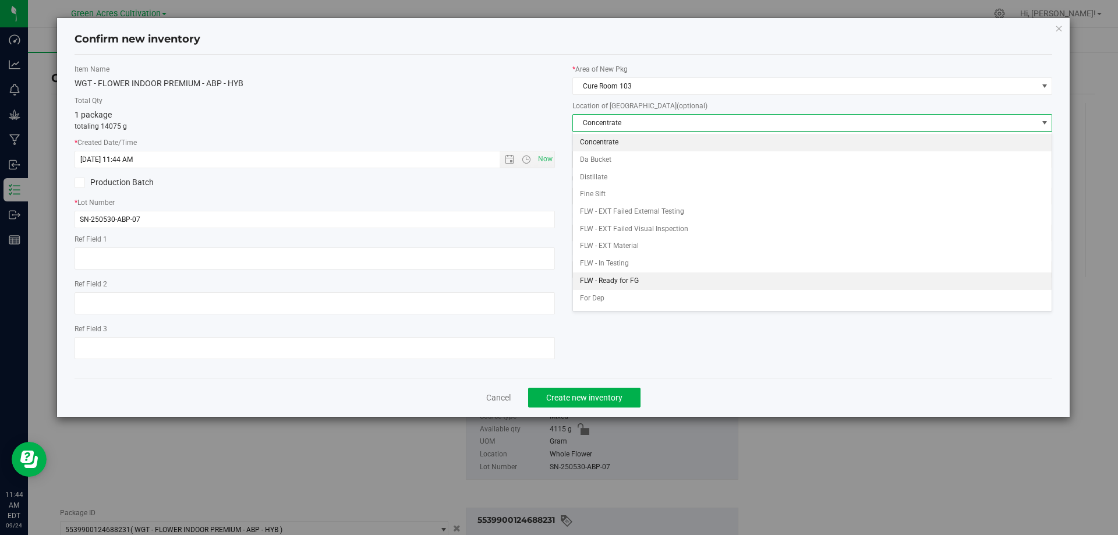
scroll to position [58, 0]
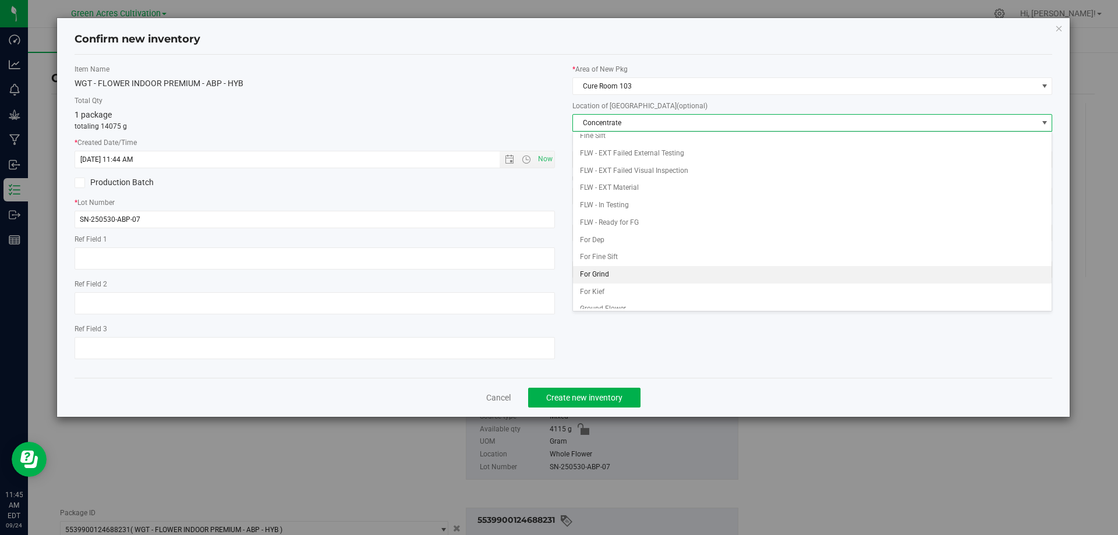
click at [622, 269] on li "For Grind" at bounding box center [812, 274] width 479 height 17
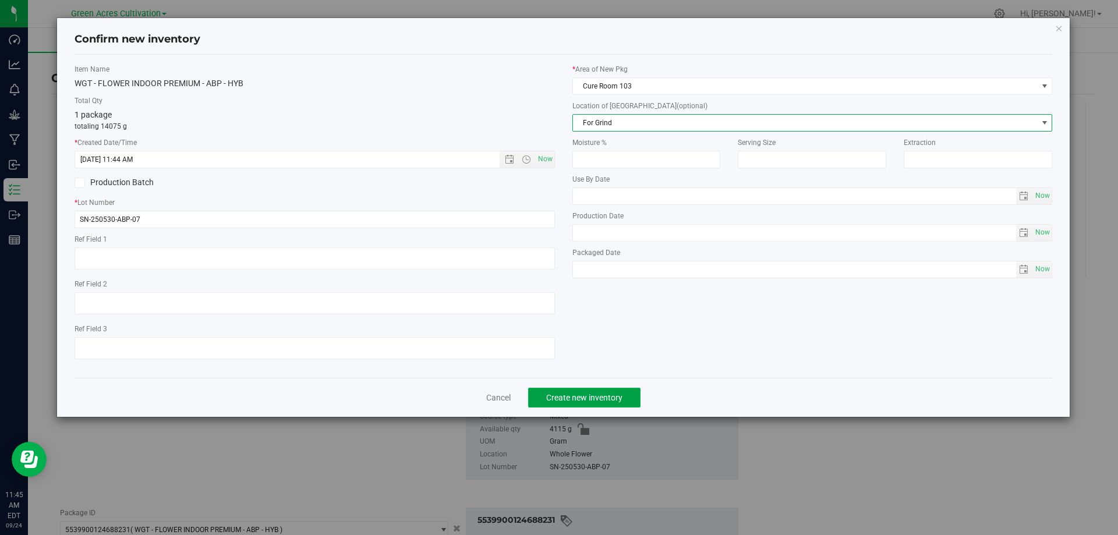
click at [602, 394] on span "Create new inventory" at bounding box center [584, 397] width 76 height 9
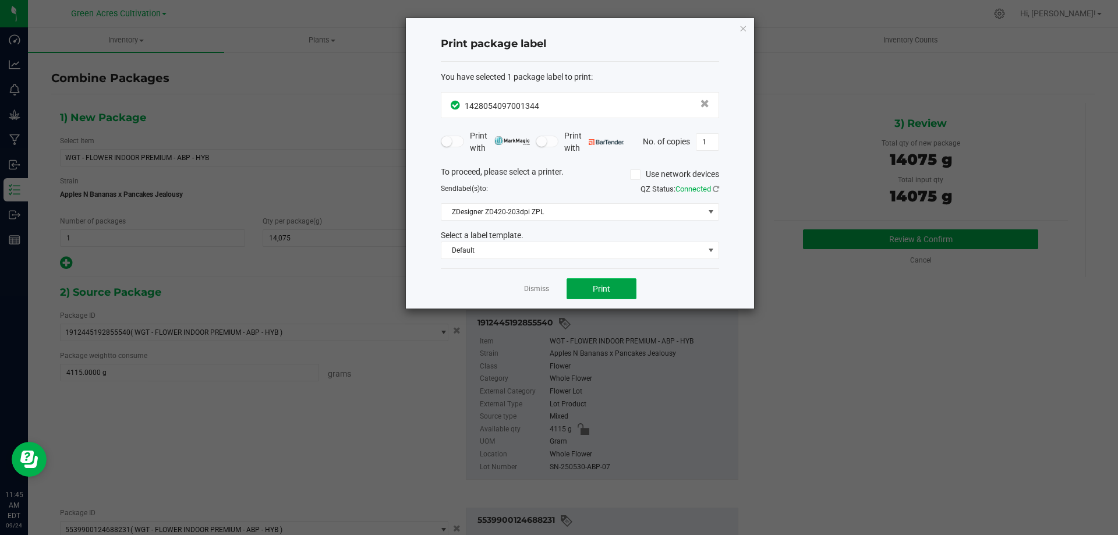
click at [607, 286] on span "Print" at bounding box center [601, 288] width 17 height 9
click at [744, 31] on icon "button" at bounding box center [743, 28] width 8 height 14
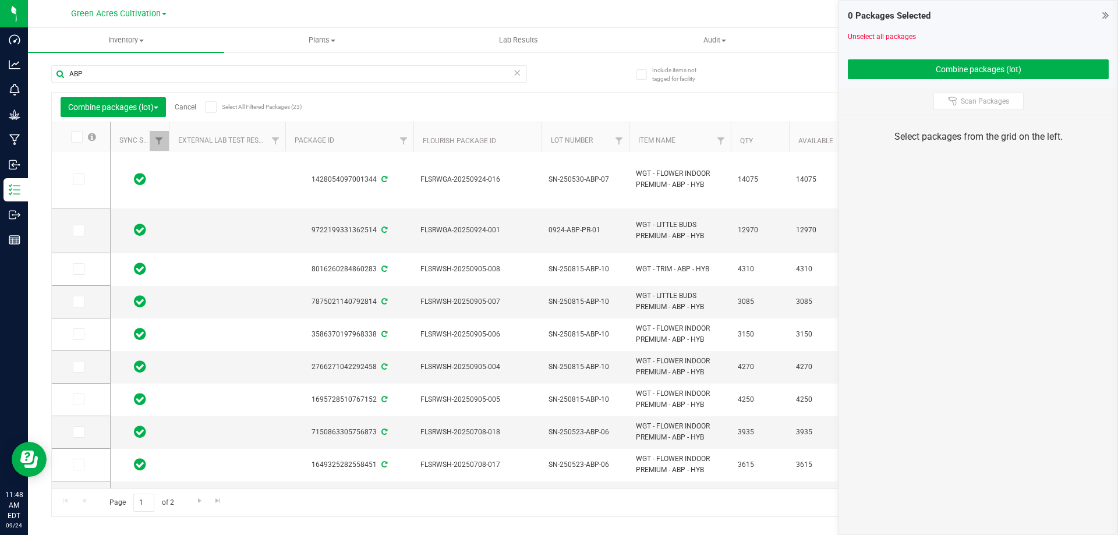
click at [1032, 233] on div "0 Packages Selected Unselect all packages Combine packages (lot) Scan Packages …" at bounding box center [977, 267] width 279 height 535
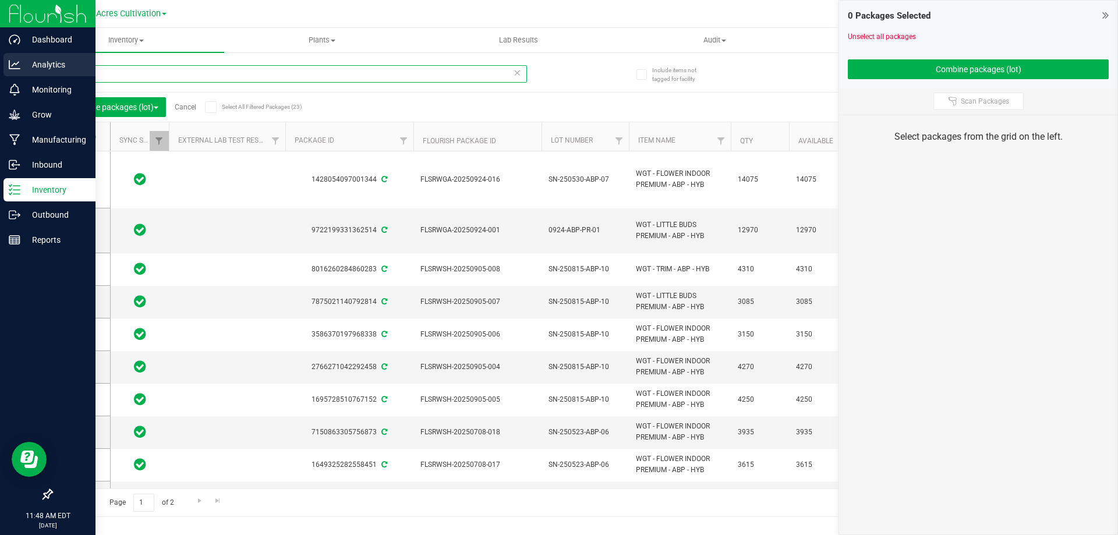
drag, startPoint x: 140, startPoint y: 77, endPoint x: 22, endPoint y: 72, distance: 117.7
click at [22, 72] on div "Dashboard Analytics Monitoring Grow Manufacturing Inbound Inventory Outbound Re…" at bounding box center [559, 267] width 1118 height 535
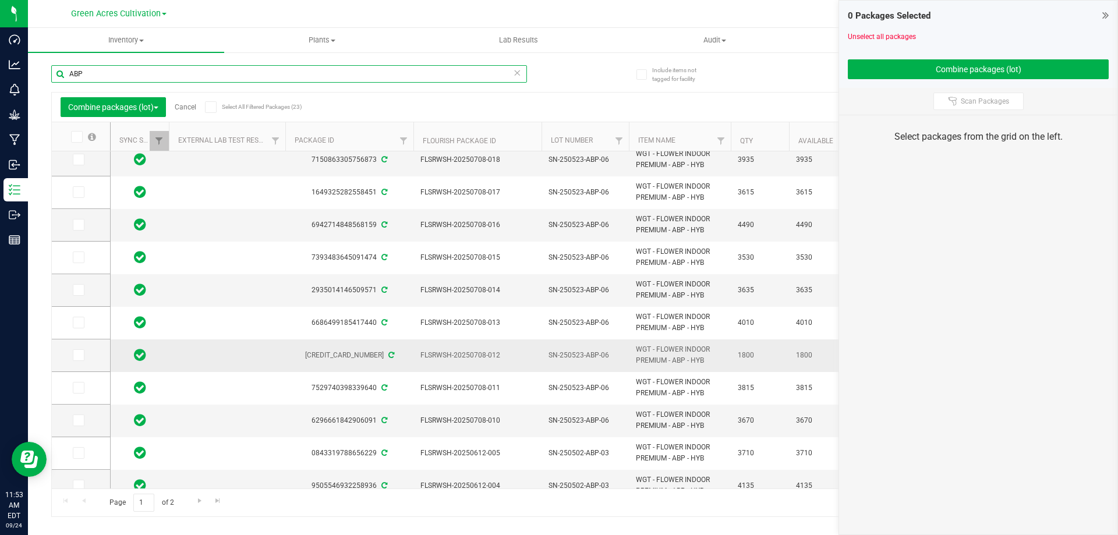
scroll to position [291, 0]
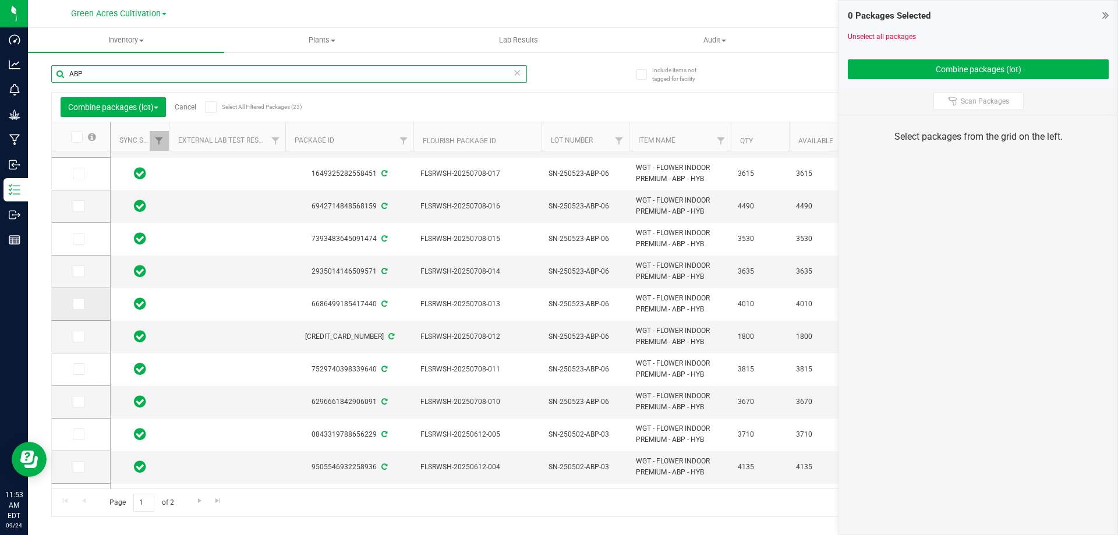
type input "ABP"
click at [76, 304] on icon at bounding box center [78, 304] width 8 height 0
click at [0, 0] on input "checkbox" at bounding box center [0, 0] width 0 height 0
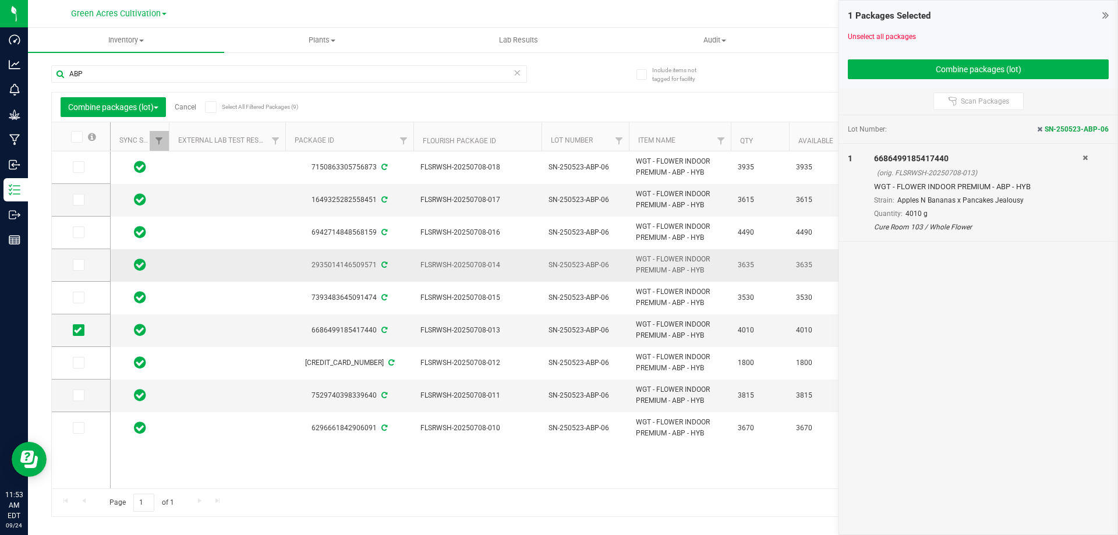
scroll to position [0, 0]
click at [83, 201] on span at bounding box center [79, 200] width 12 height 12
click at [0, 0] on input "checkbox" at bounding box center [0, 0] width 0 height 0
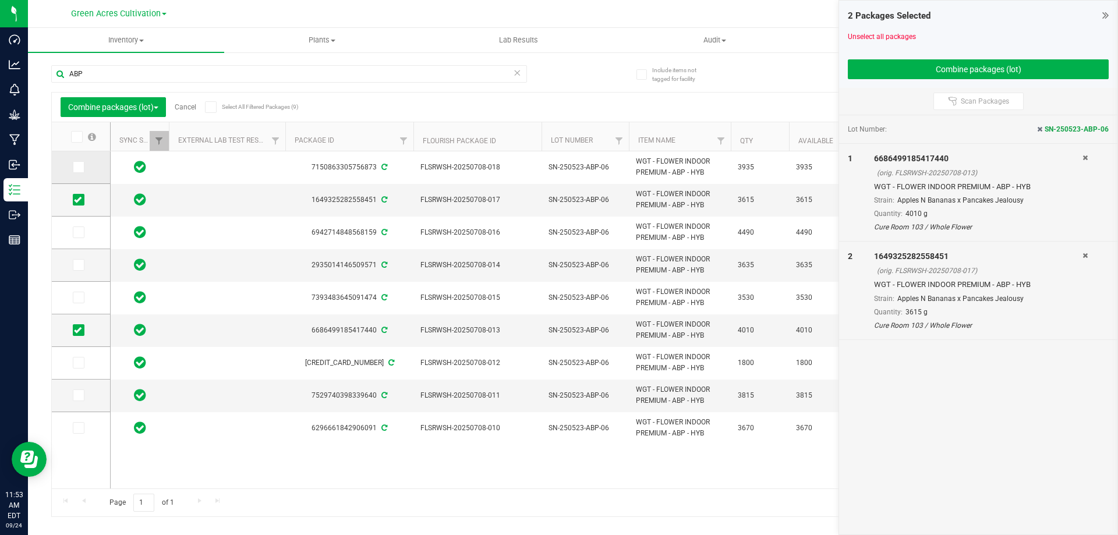
click at [77, 167] on icon at bounding box center [78, 167] width 8 height 0
click at [0, 0] on input "checkbox" at bounding box center [0, 0] width 0 height 0
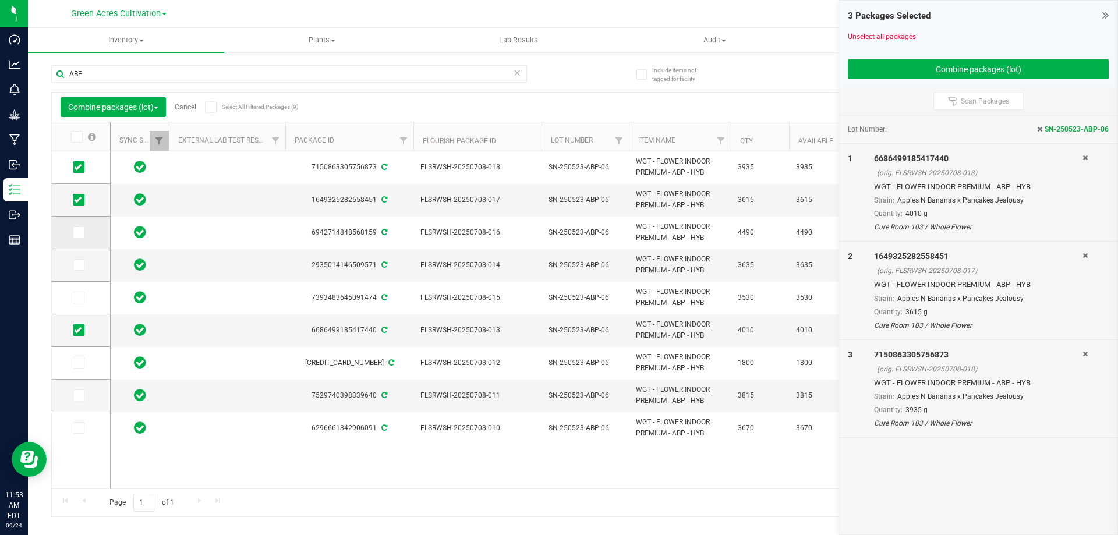
click at [83, 233] on span at bounding box center [79, 233] width 12 height 12
click at [0, 0] on input "checkbox" at bounding box center [0, 0] width 0 height 0
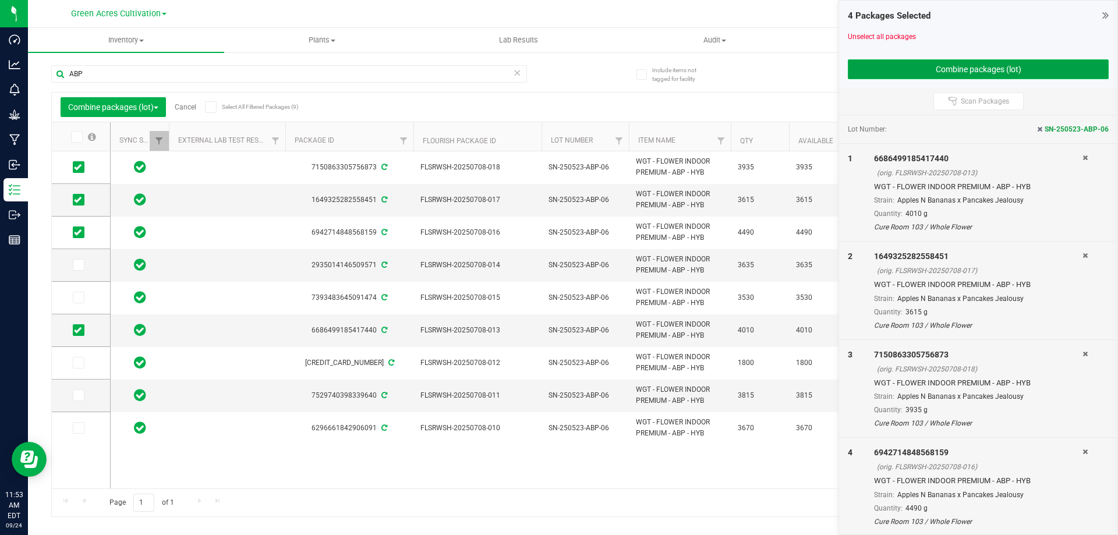
click at [988, 67] on button "Combine packages (lot)" at bounding box center [978, 69] width 261 height 20
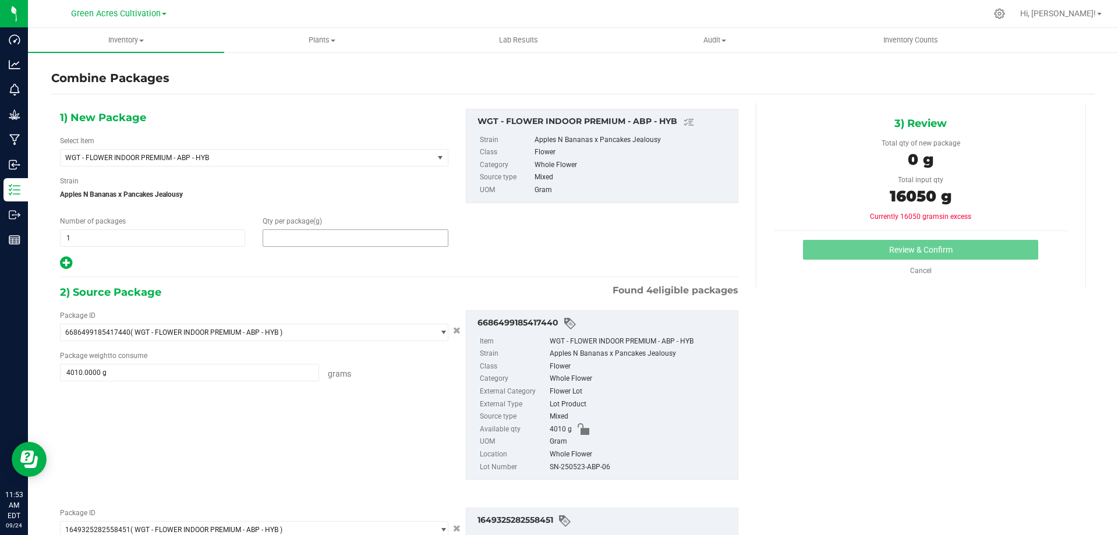
click at [383, 238] on span at bounding box center [355, 237] width 185 height 17
type input "16050"
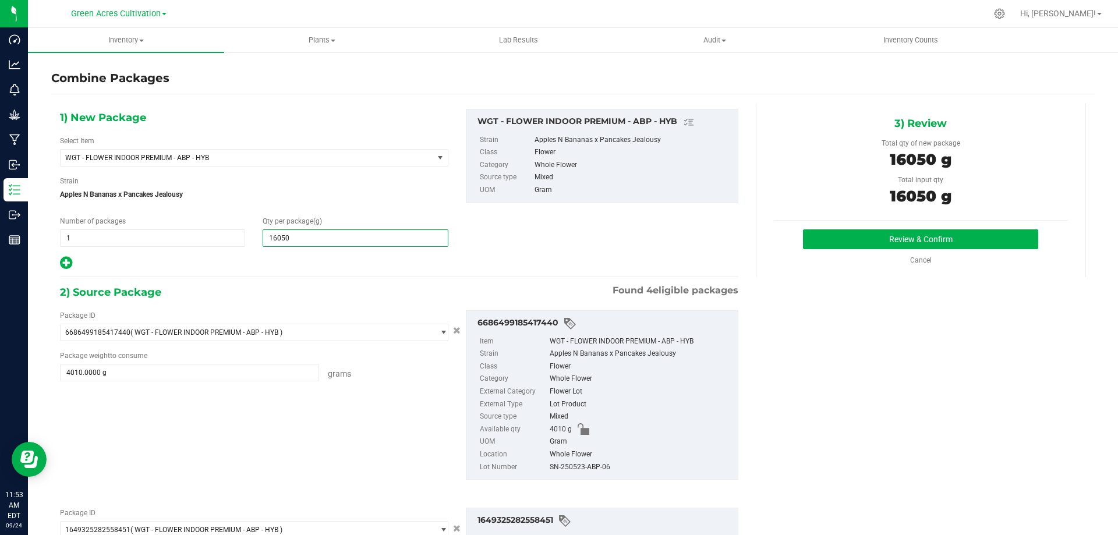
type input "16,050"
click at [585, 465] on div "SN-250523-ABP-06" at bounding box center [641, 467] width 182 height 13
copy div "SN-250523-ABP-06"
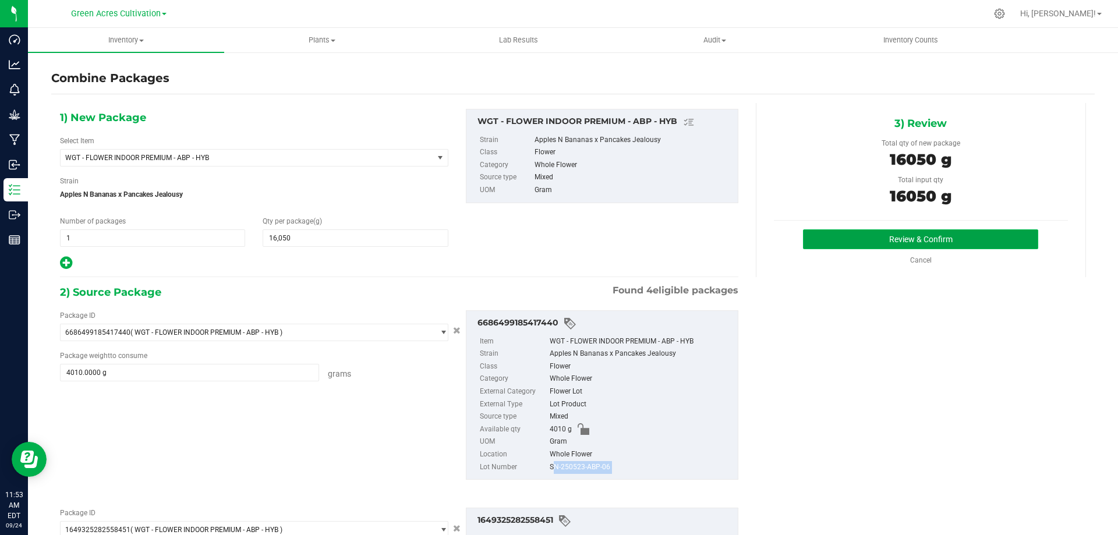
click at [855, 243] on button "Review & Confirm" at bounding box center [920, 239] width 235 height 20
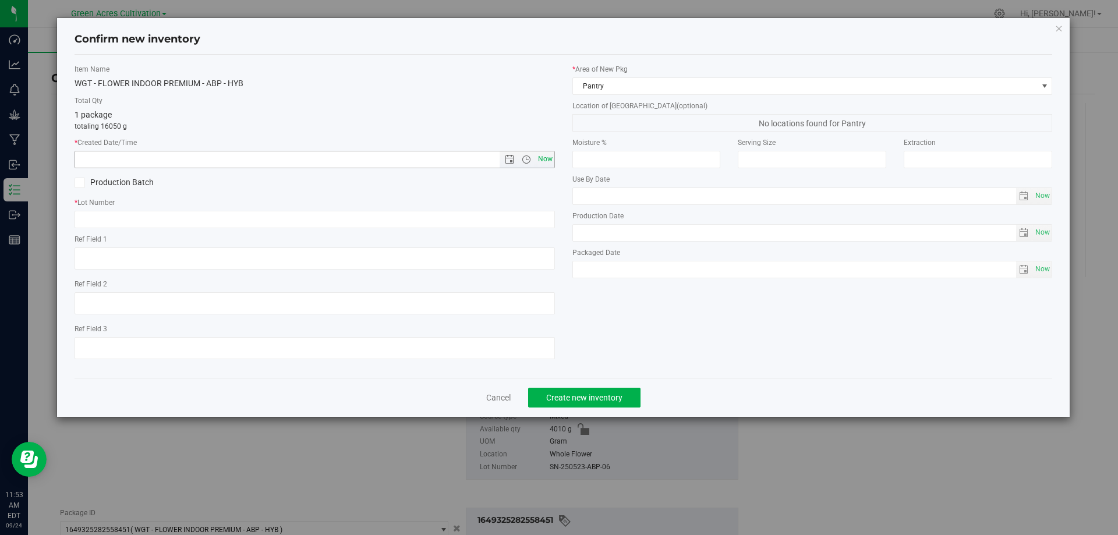
click at [550, 158] on span "Now" at bounding box center [545, 159] width 20 height 17
type input "[DATE] 11:53 AM"
click at [216, 222] on input "text" at bounding box center [315, 219] width 480 height 17
paste input "SN-250523-ABP-06"
type input "SN-250523-ABP-06"
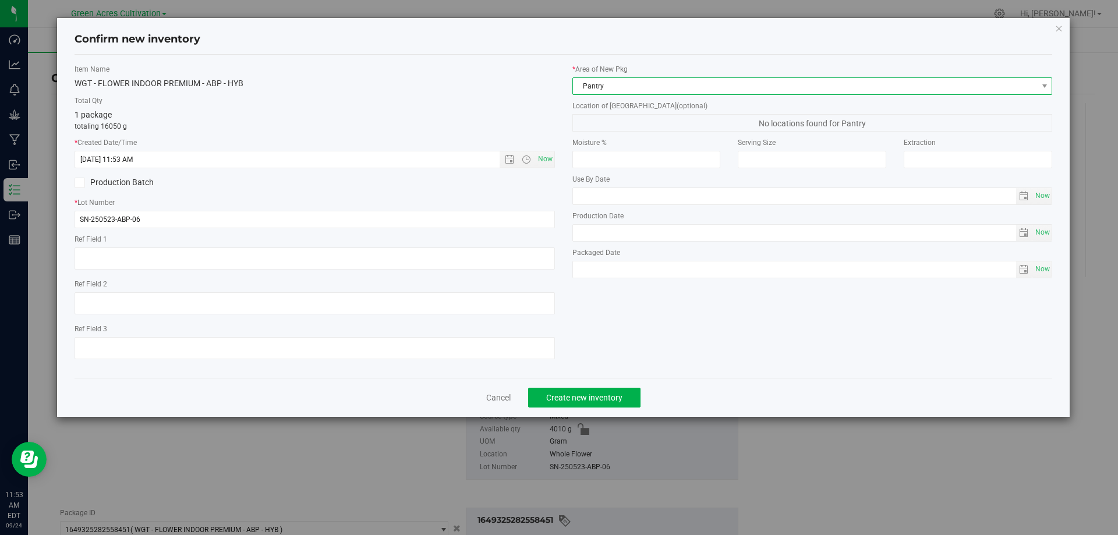
click at [635, 87] on span "Pantry" at bounding box center [805, 86] width 465 height 16
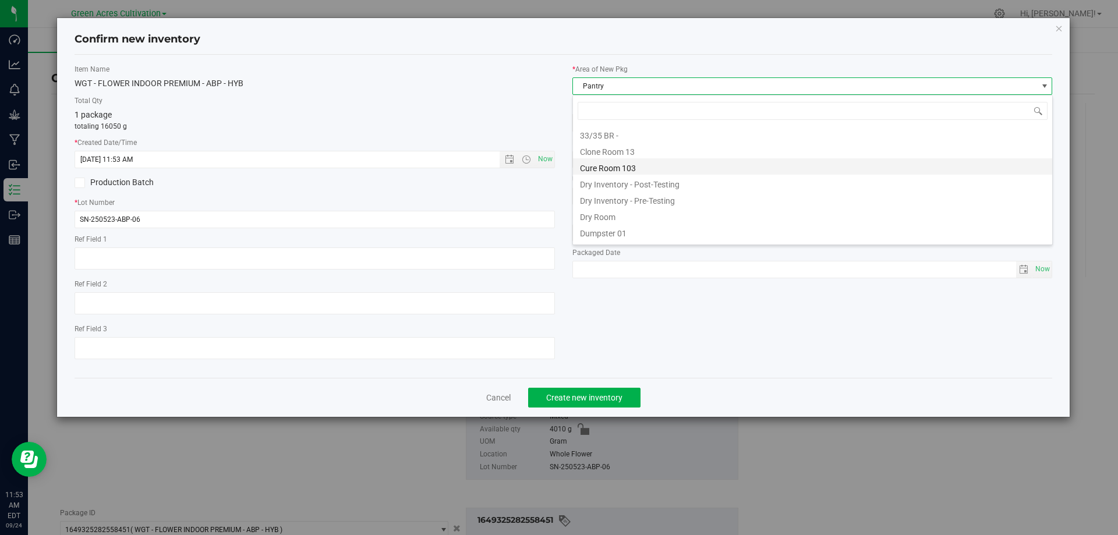
click at [618, 164] on li "Cure Room 103" at bounding box center [812, 166] width 479 height 16
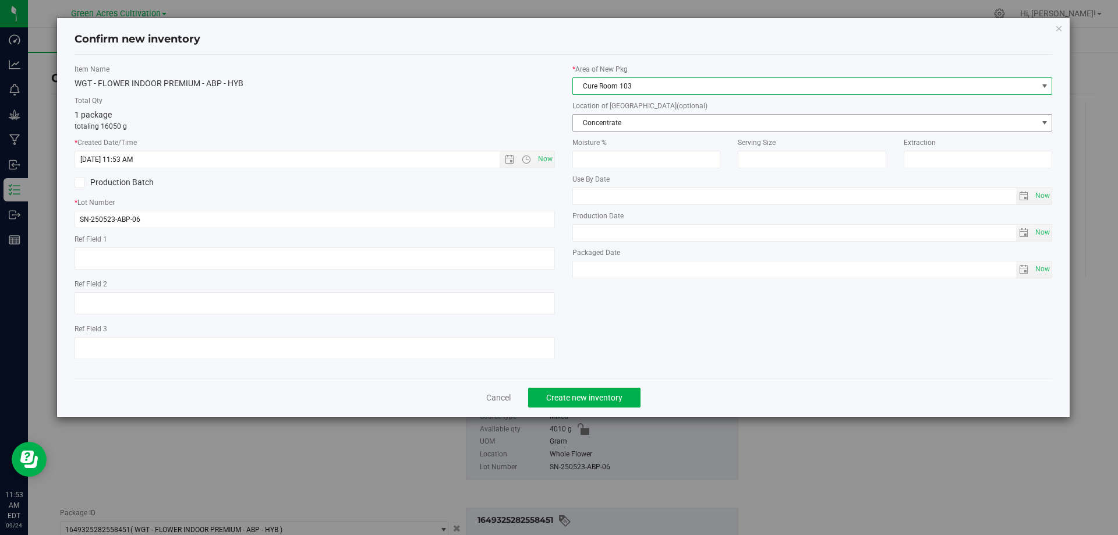
click at [621, 118] on span "Concentrate" at bounding box center [805, 123] width 465 height 16
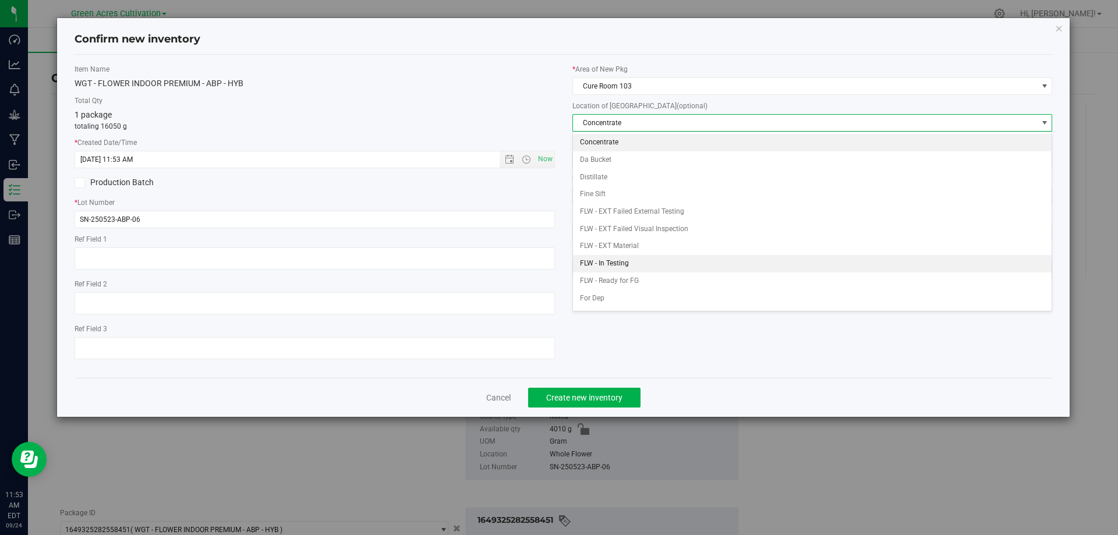
scroll to position [58, 0]
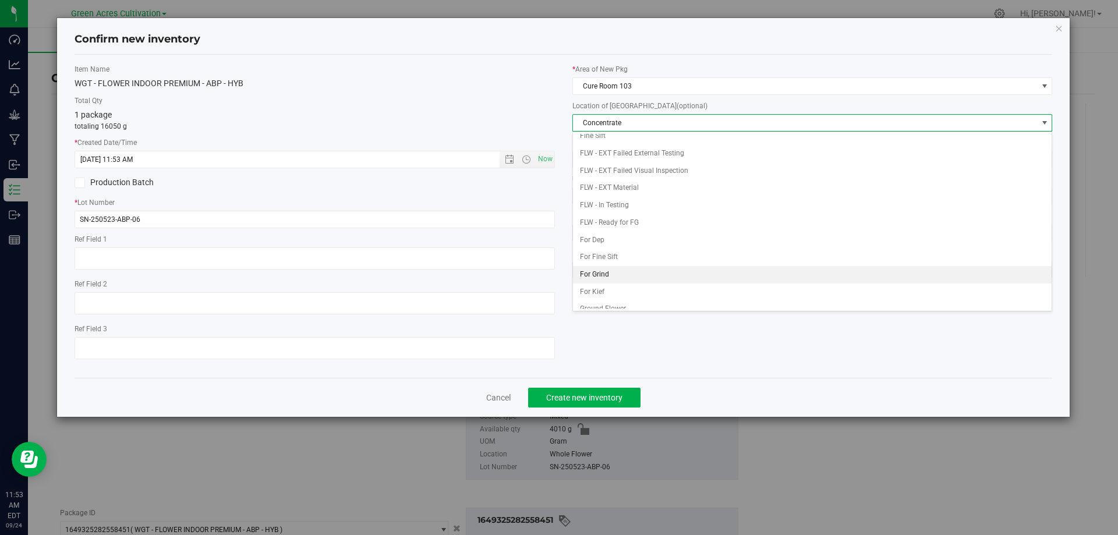
click at [622, 270] on li "For Grind" at bounding box center [812, 274] width 479 height 17
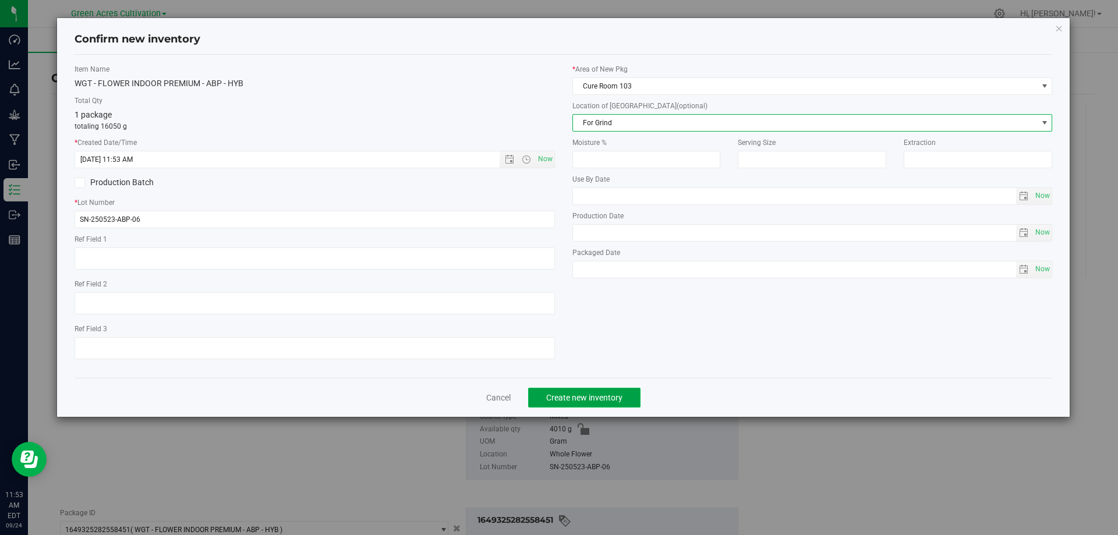
click at [602, 398] on span "Create new inventory" at bounding box center [584, 397] width 76 height 9
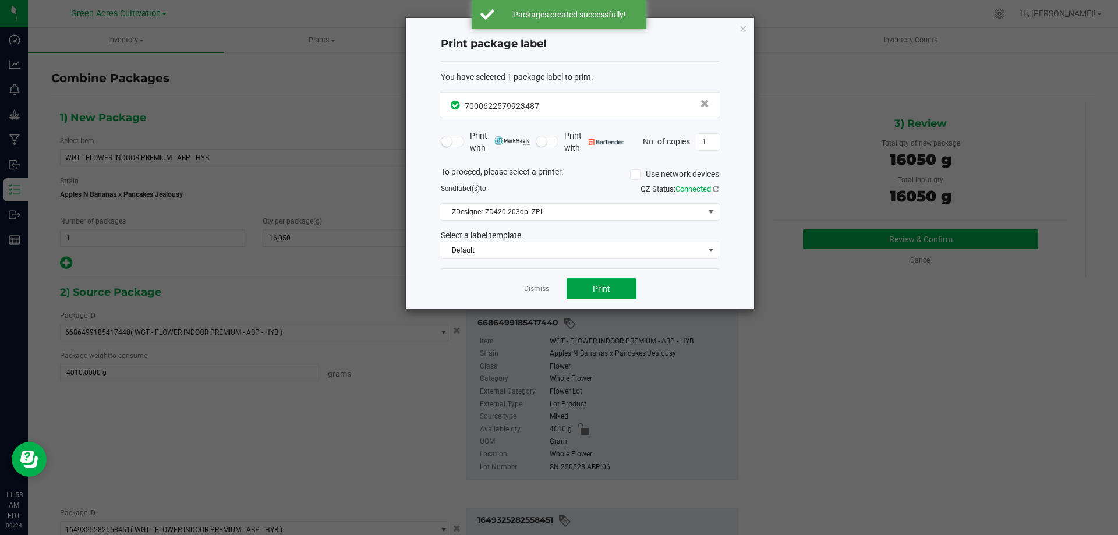
click at [603, 288] on span "Print" at bounding box center [601, 288] width 17 height 9
click at [741, 28] on icon "button" at bounding box center [743, 28] width 8 height 14
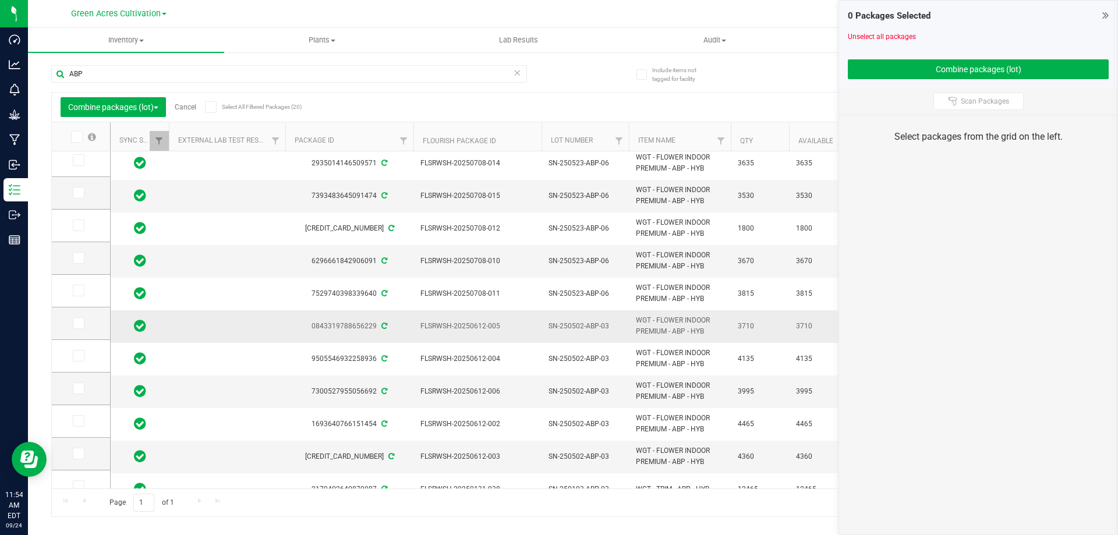
scroll to position [326, 0]
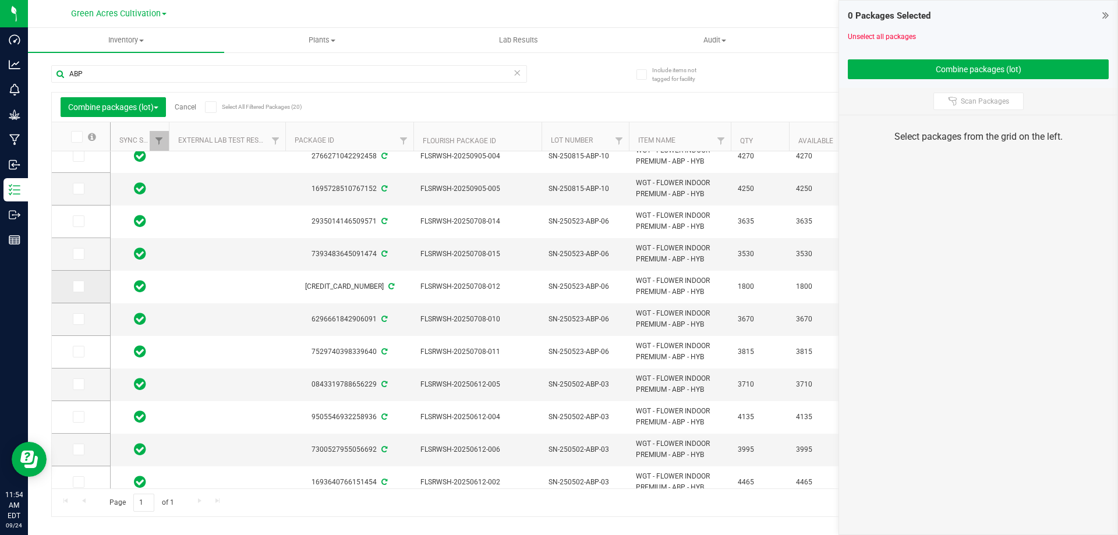
click at [81, 284] on span at bounding box center [79, 287] width 12 height 12
click at [80, 281] on span at bounding box center [79, 287] width 12 height 12
click at [0, 0] on input "checkbox" at bounding box center [0, 0] width 0 height 0
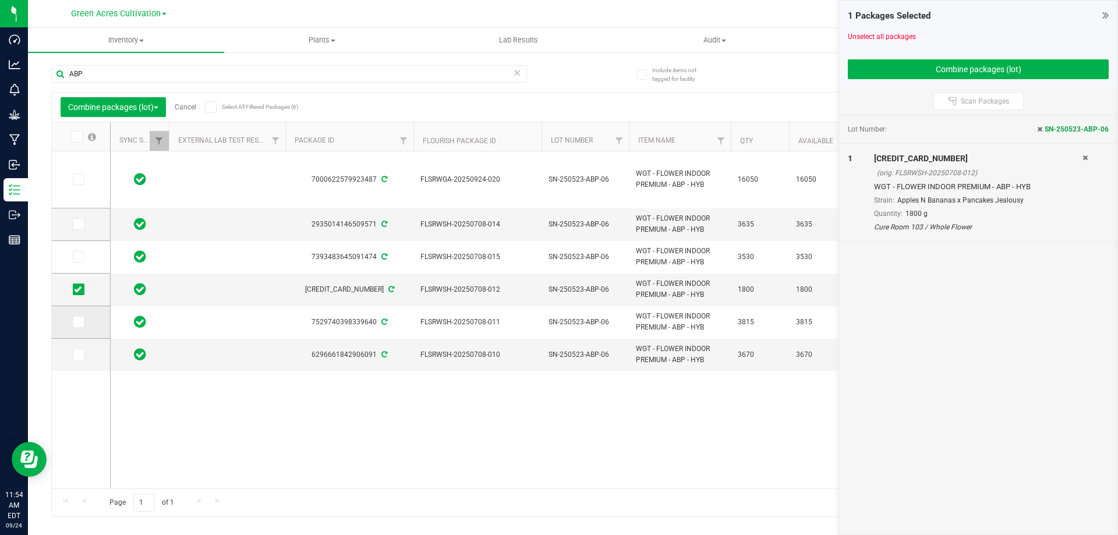
click at [79, 322] on icon at bounding box center [78, 322] width 8 height 0
click at [0, 0] on input "checkbox" at bounding box center [0, 0] width 0 height 0
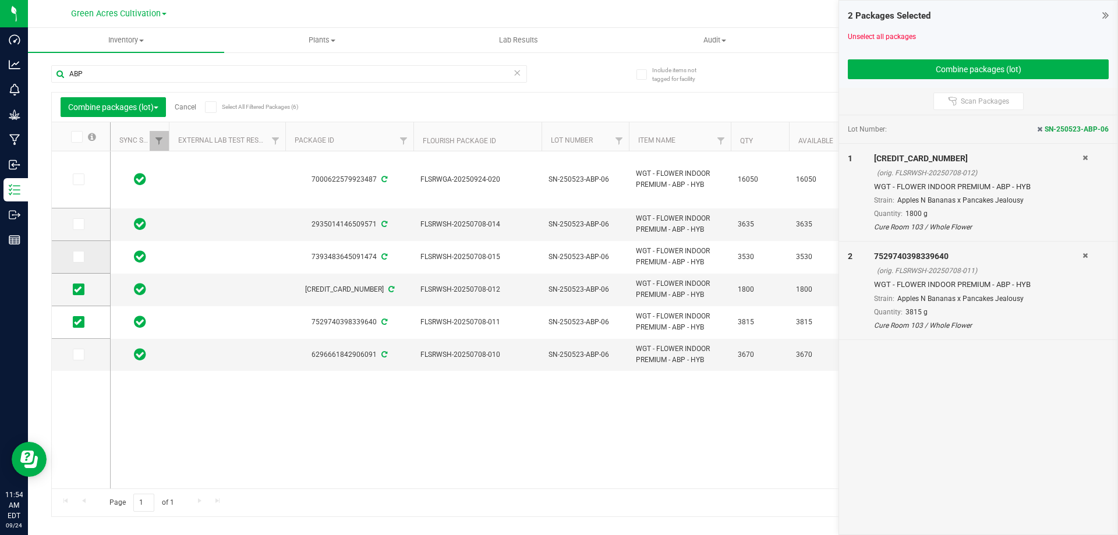
click at [76, 262] on span at bounding box center [79, 257] width 12 height 12
click at [0, 0] on input "checkbox" at bounding box center [0, 0] width 0 height 0
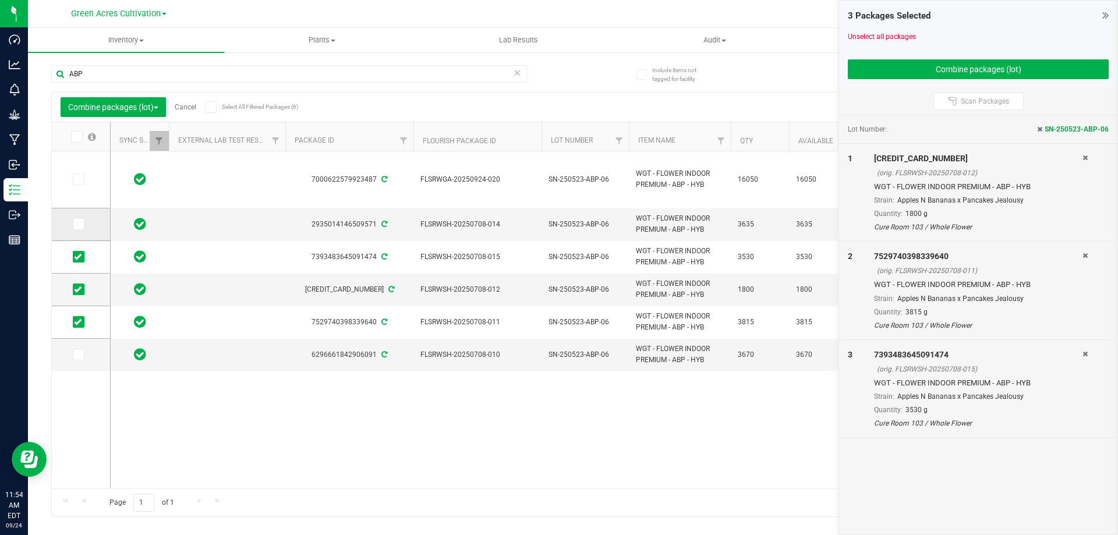
click at [80, 224] on icon at bounding box center [78, 224] width 8 height 0
click at [0, 0] on input "checkbox" at bounding box center [0, 0] width 0 height 0
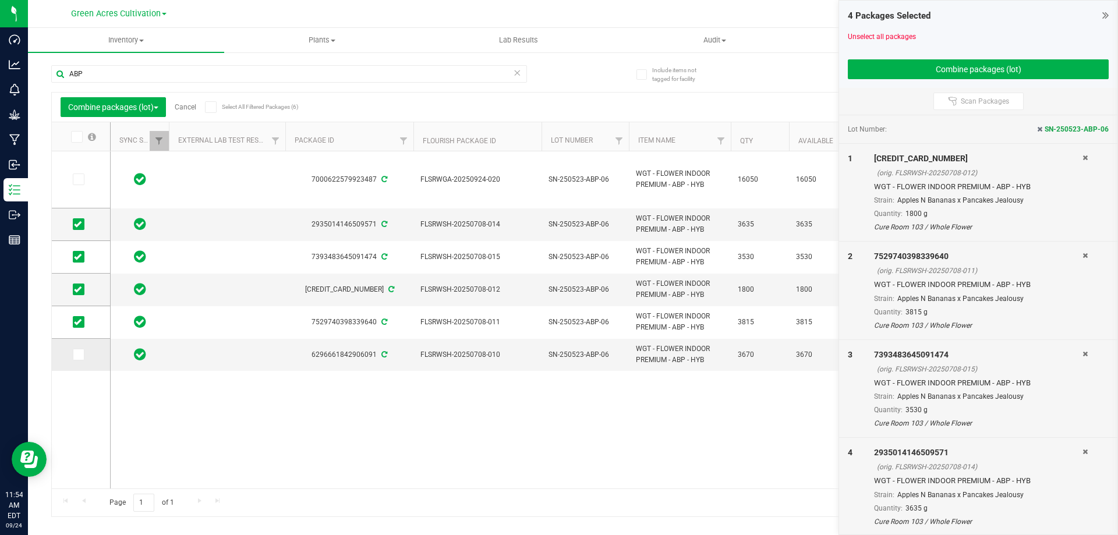
click at [77, 355] on icon at bounding box center [78, 355] width 8 height 0
click at [0, 0] on input "checkbox" at bounding box center [0, 0] width 0 height 0
click at [956, 67] on button "Combine packages (lot)" at bounding box center [978, 69] width 261 height 20
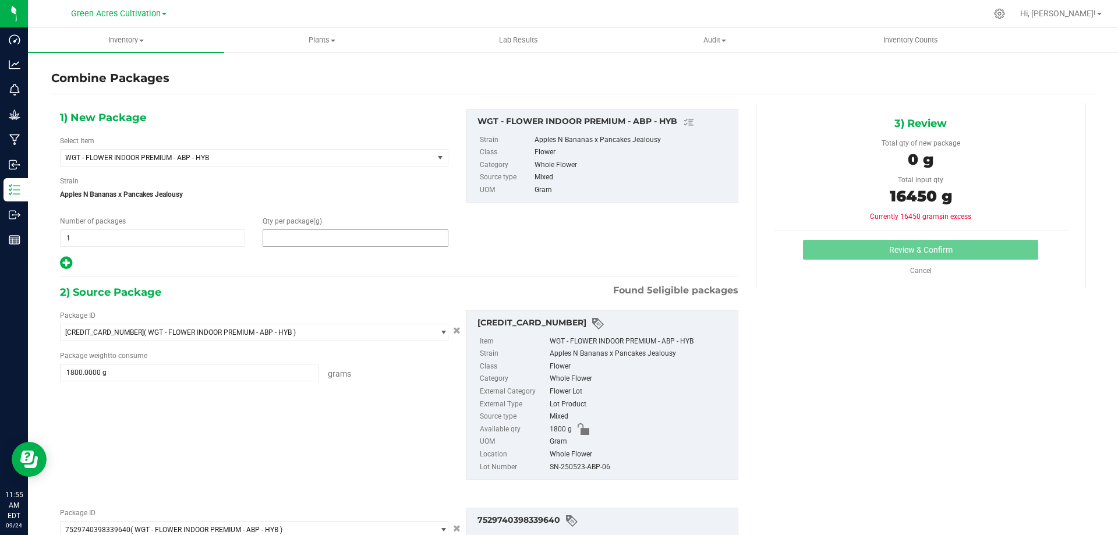
click at [275, 237] on span at bounding box center [355, 237] width 185 height 17
type input "16450"
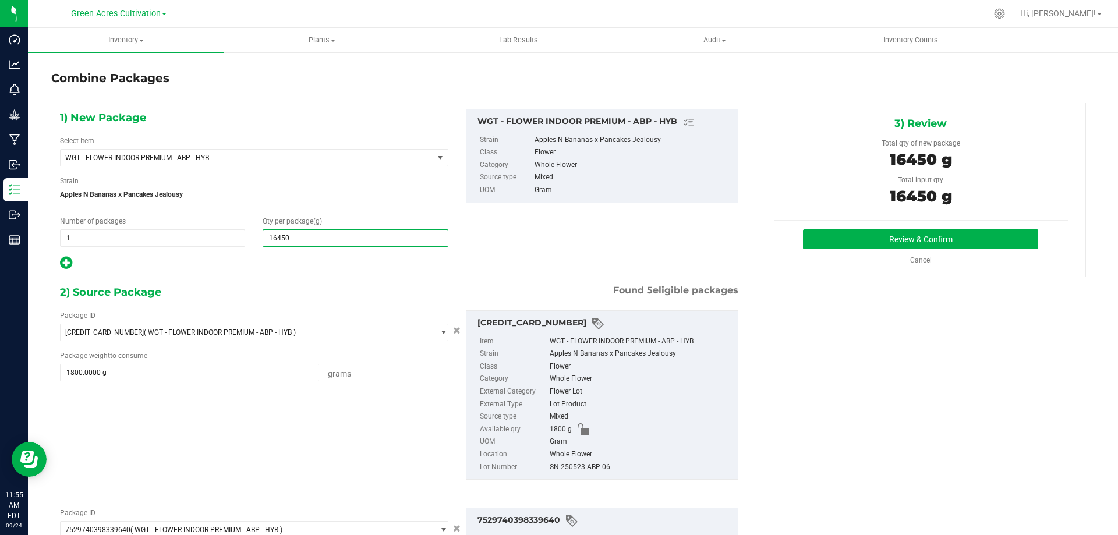
type input "16,450"
click at [574, 472] on div "SN-250523-ABP-06" at bounding box center [641, 467] width 182 height 13
click at [575, 465] on div "SN-250523-ABP-06" at bounding box center [641, 467] width 182 height 13
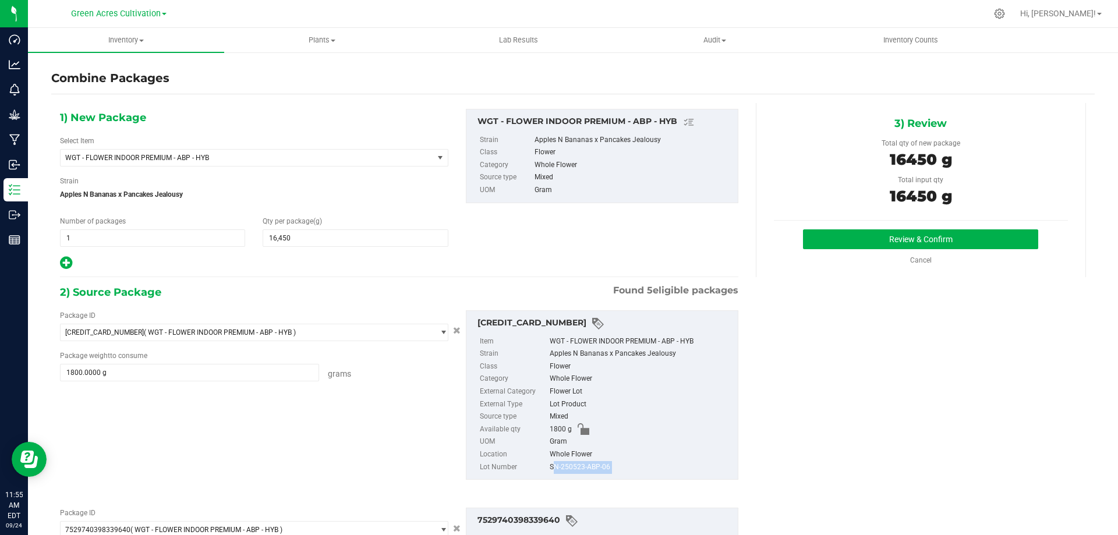
copy div "SN-250523-ABP-06"
click at [886, 233] on button "Review & Confirm" at bounding box center [920, 239] width 235 height 20
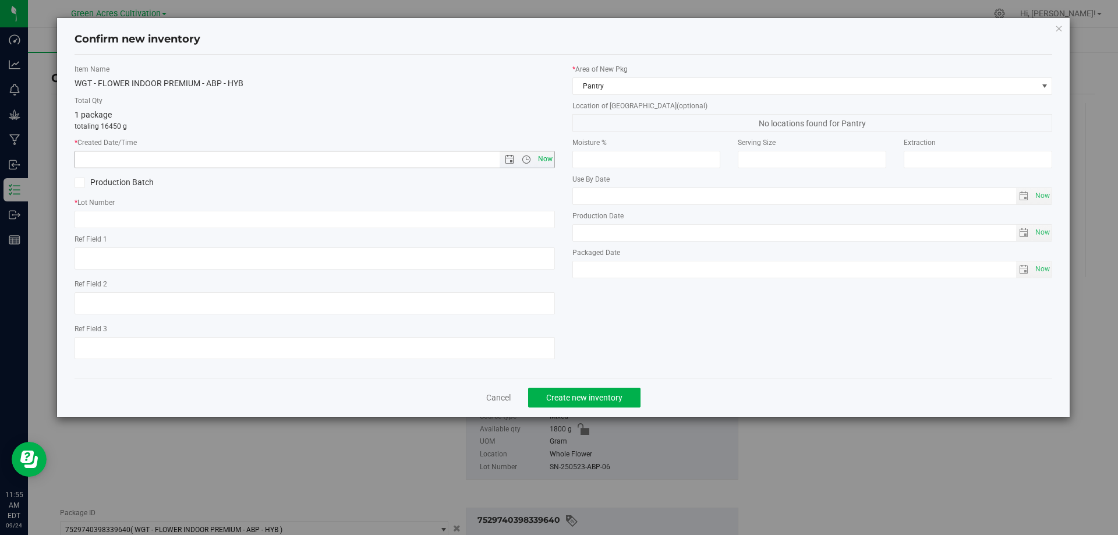
click at [545, 159] on span "Now" at bounding box center [545, 159] width 20 height 17
type input "[DATE] 11:55 AM"
click at [275, 217] on input "text" at bounding box center [315, 219] width 480 height 17
paste input "SN-250523-ABP-06"
type input "SN-250523-ABP-06"
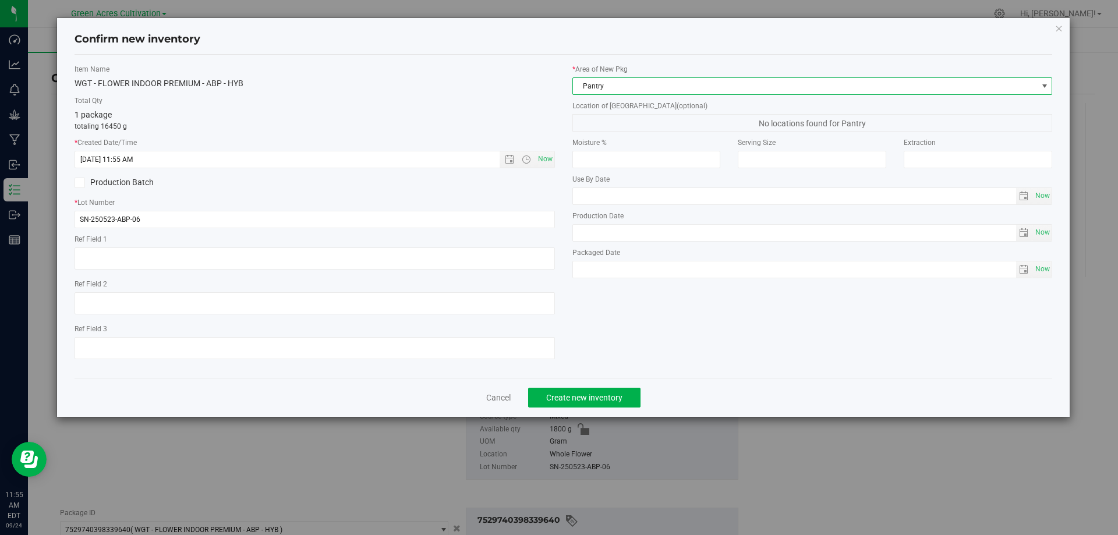
click at [663, 89] on span "Pantry" at bounding box center [805, 86] width 465 height 16
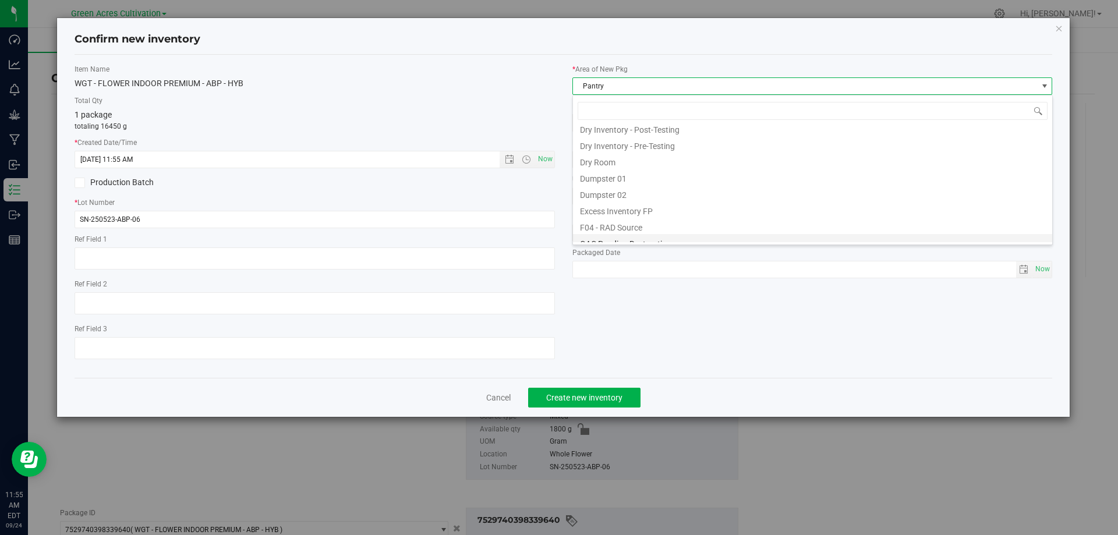
scroll to position [37, 0]
click at [623, 126] on li "Cure Room 103" at bounding box center [812, 129] width 479 height 16
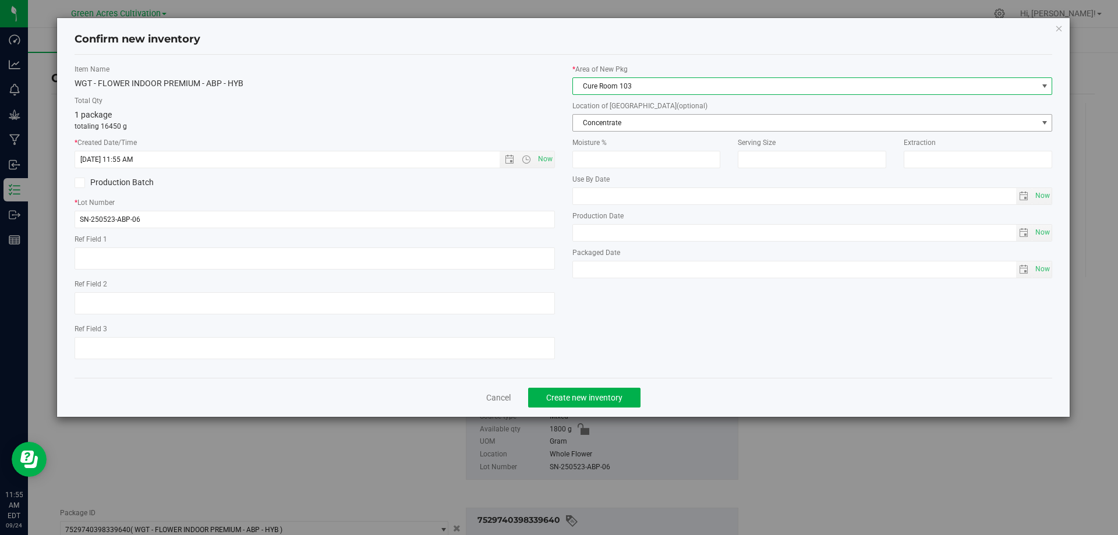
click at [622, 121] on span "Concentrate" at bounding box center [805, 123] width 465 height 16
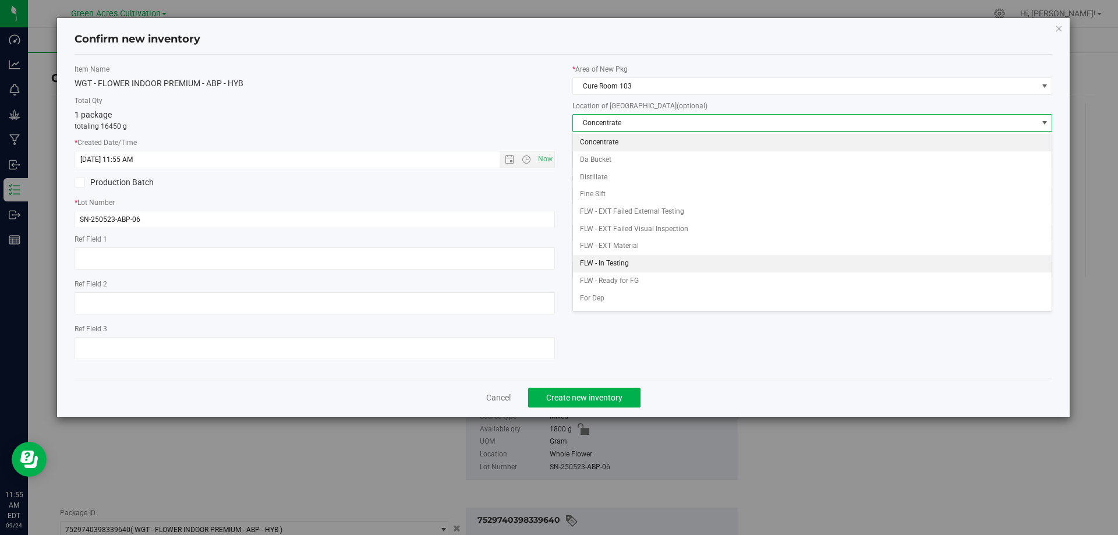
scroll to position [58, 0]
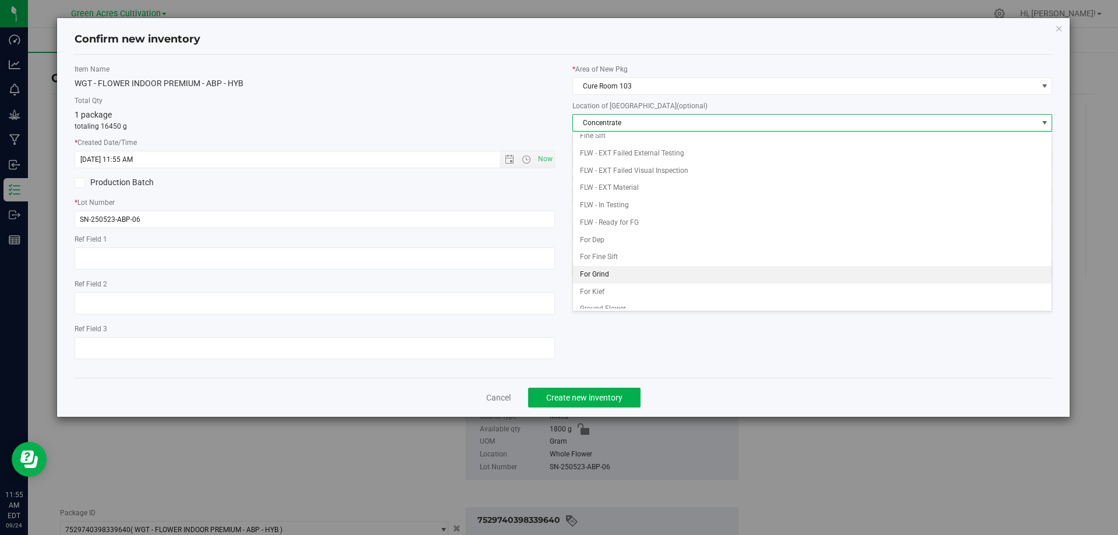
click at [631, 277] on li "For Grind" at bounding box center [812, 274] width 479 height 17
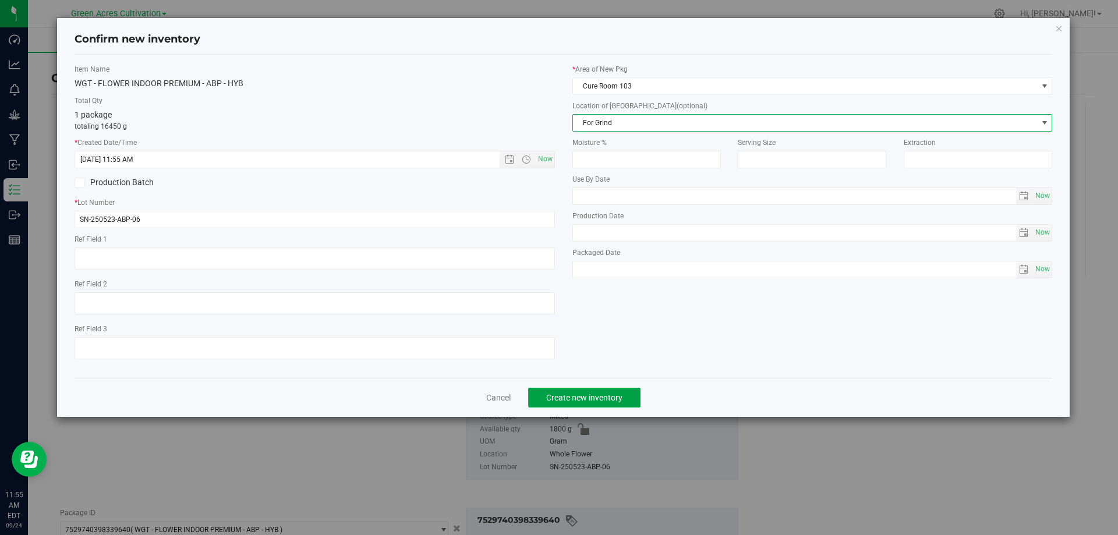
click at [577, 393] on span "Create new inventory" at bounding box center [584, 397] width 76 height 9
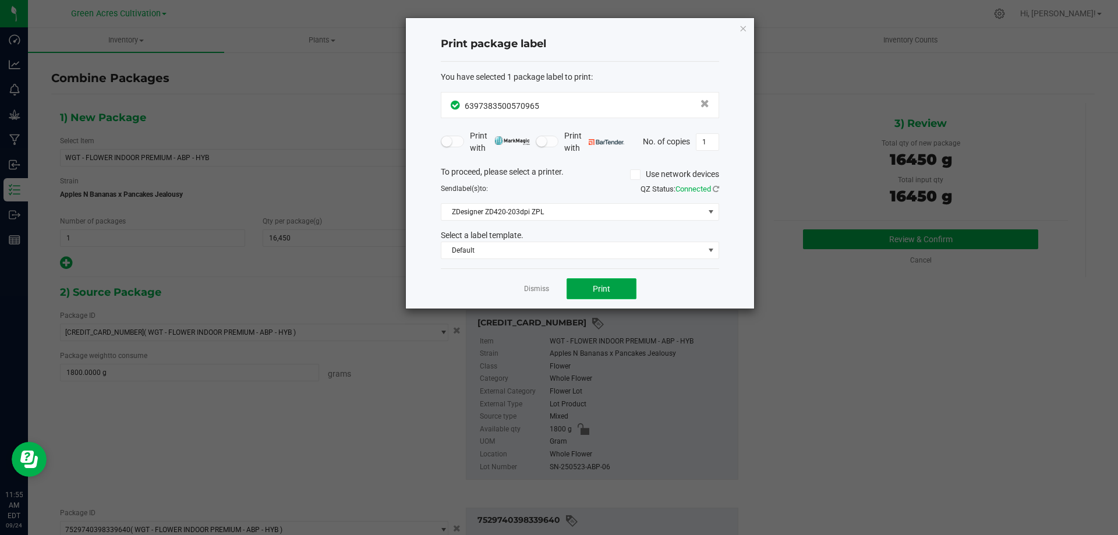
click at [586, 279] on button "Print" at bounding box center [602, 288] width 70 height 21
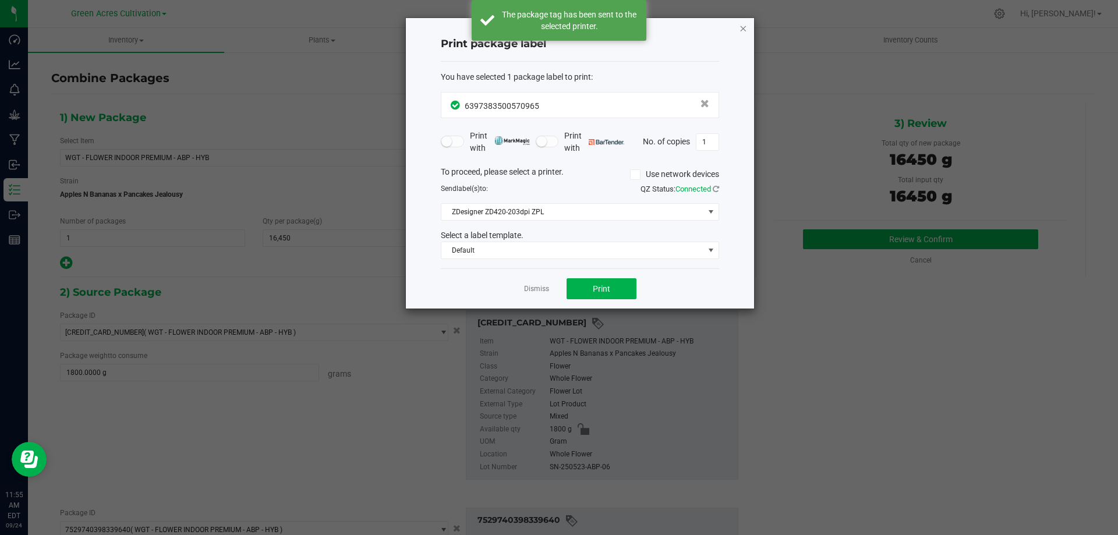
click at [740, 26] on icon "button" at bounding box center [743, 28] width 8 height 14
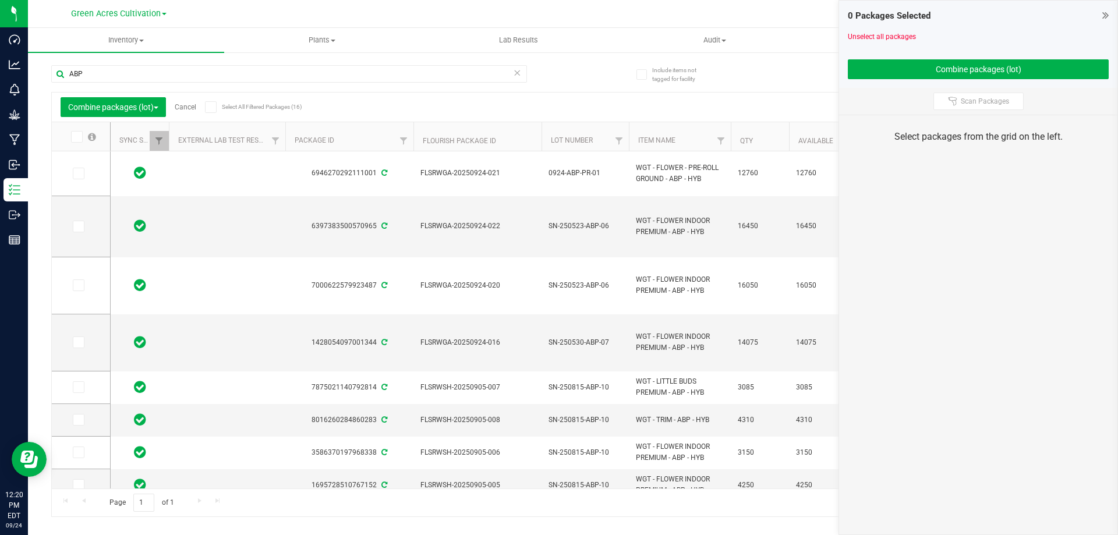
click at [192, 108] on link "Cancel" at bounding box center [186, 107] width 22 height 8
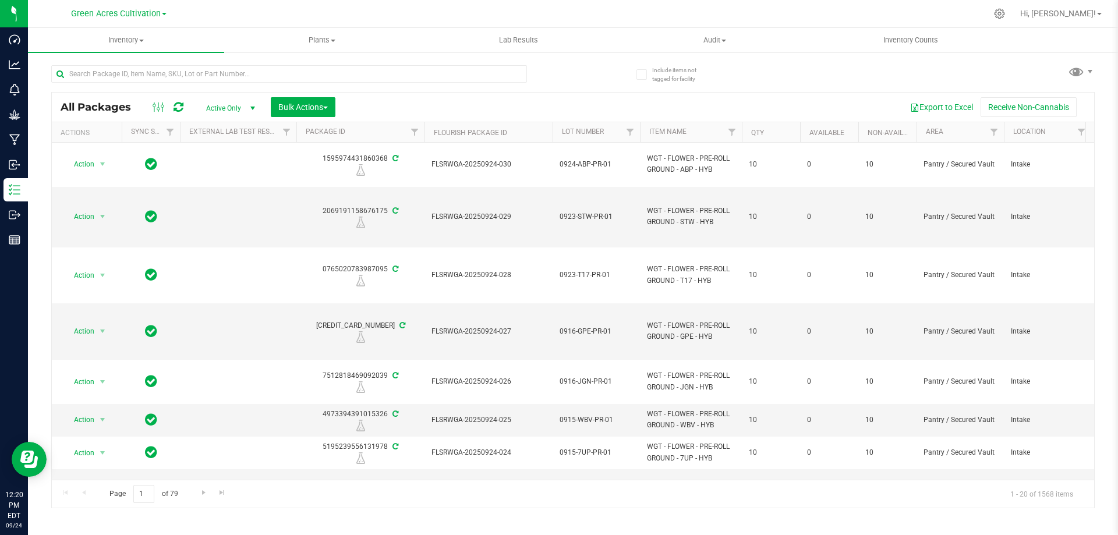
click at [596, 74] on div "All Packages Active Only Active Only Lab Samples Locked All External Internal B…" at bounding box center [572, 281] width 1043 height 454
